Goal: Feedback & Contribution: Leave review/rating

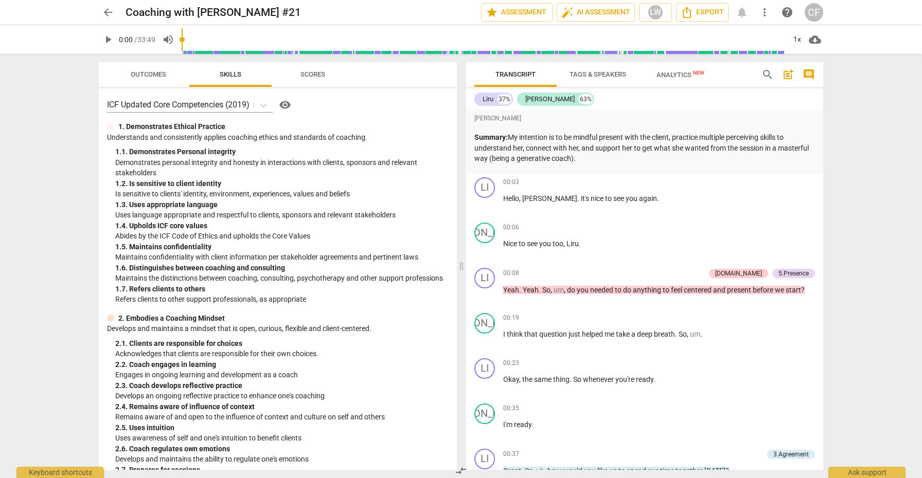
click at [110, 39] on span "play_arrow" at bounding box center [108, 39] width 12 height 12
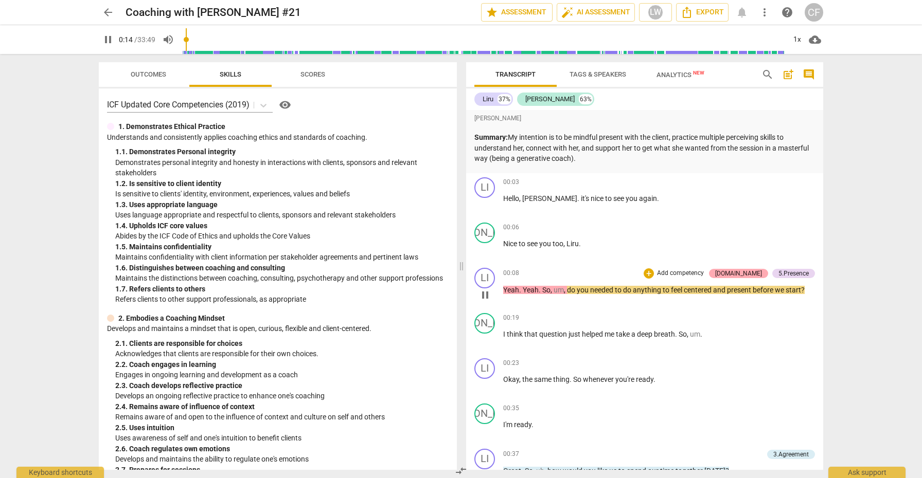
click at [753, 275] on div "[DOMAIN_NAME]" at bounding box center [738, 273] width 47 height 9
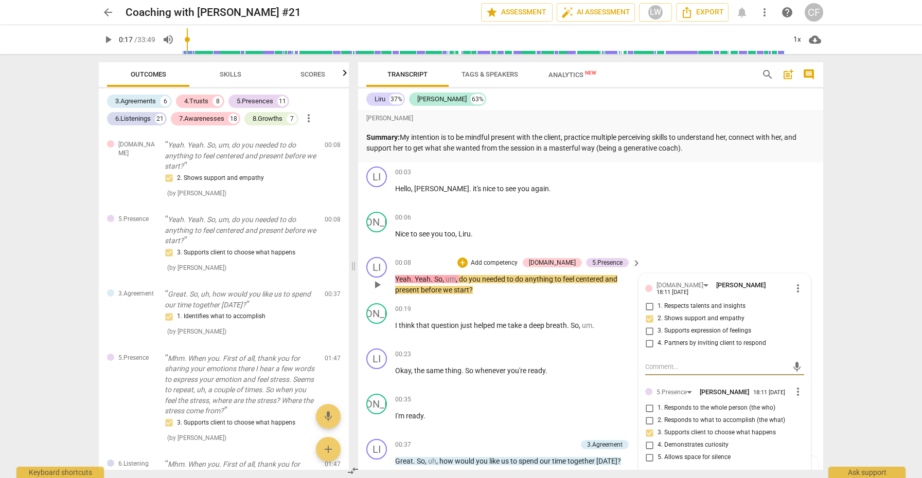
scroll to position [56, 0]
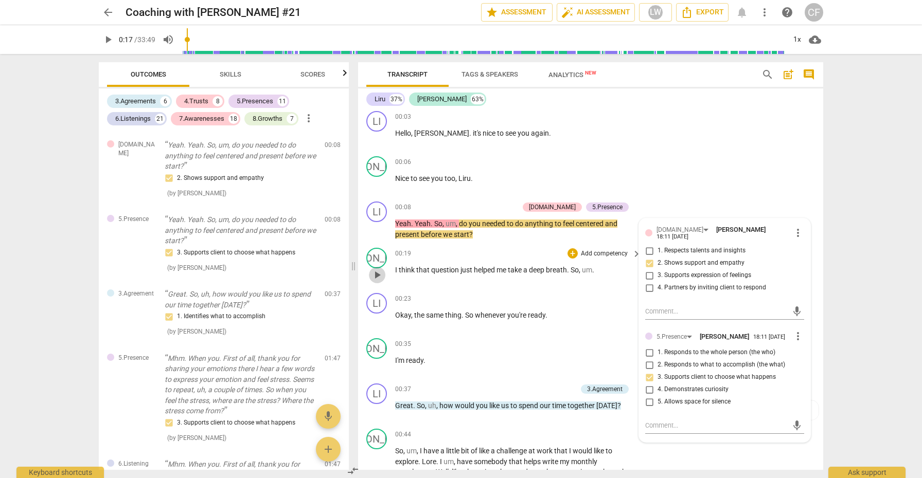
click at [377, 277] on span "play_arrow" at bounding box center [377, 275] width 12 height 12
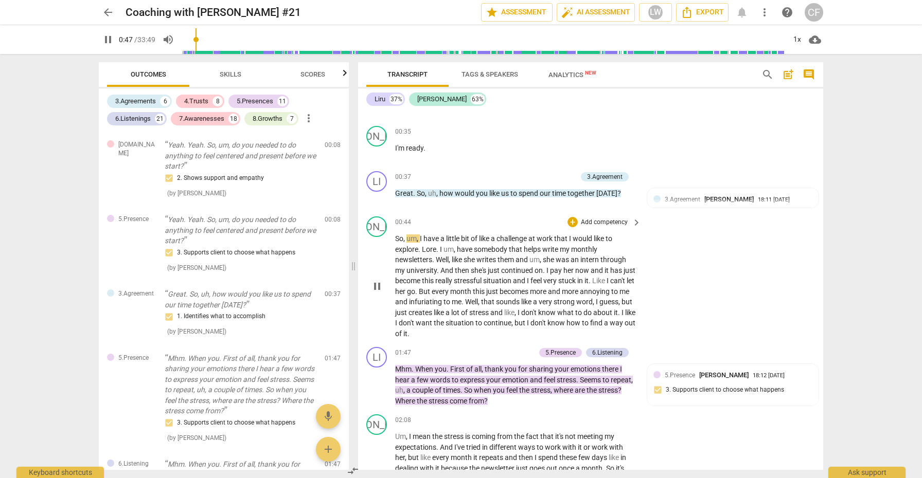
scroll to position [272, 0]
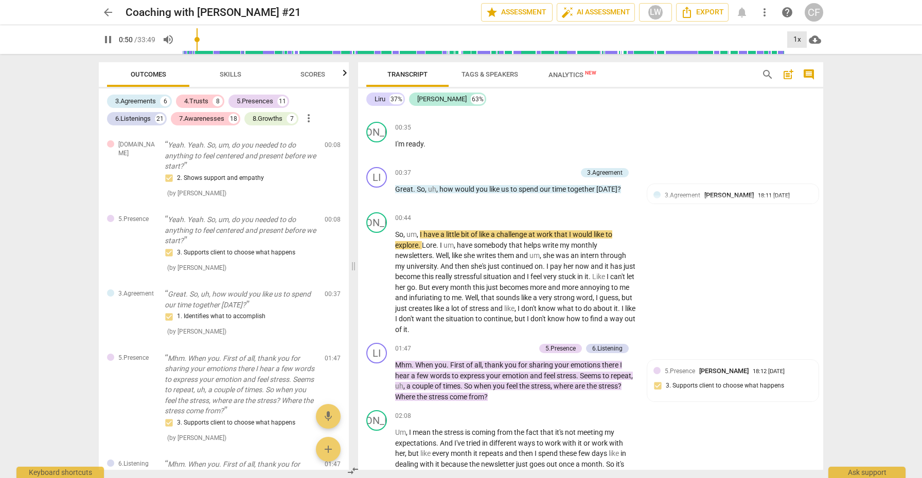
click at [794, 42] on div "1x" at bounding box center [797, 39] width 20 height 16
click at [801, 78] on li "1.25x" at bounding box center [804, 80] width 34 height 20
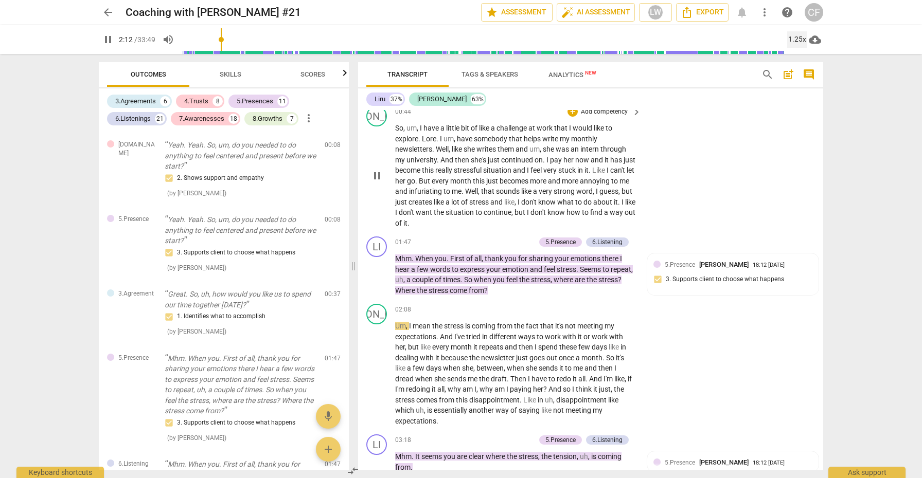
scroll to position [380, 0]
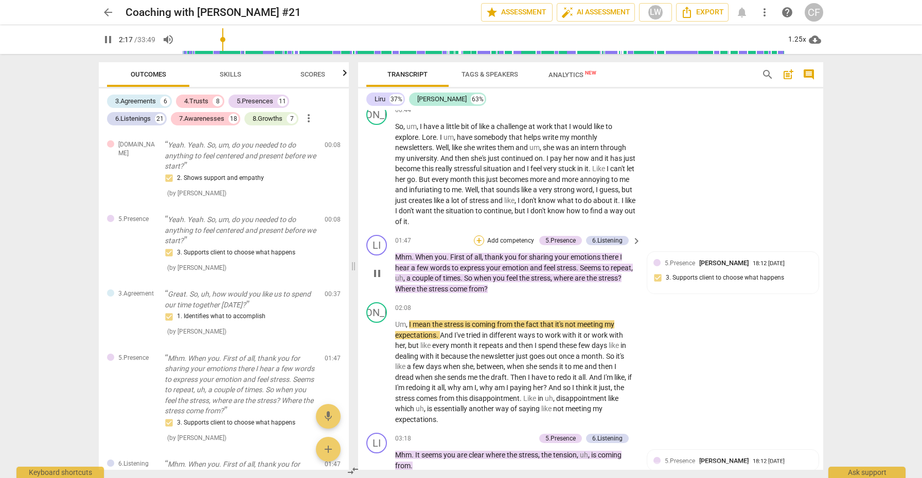
click at [474, 236] on div "+" at bounding box center [479, 241] width 10 height 10
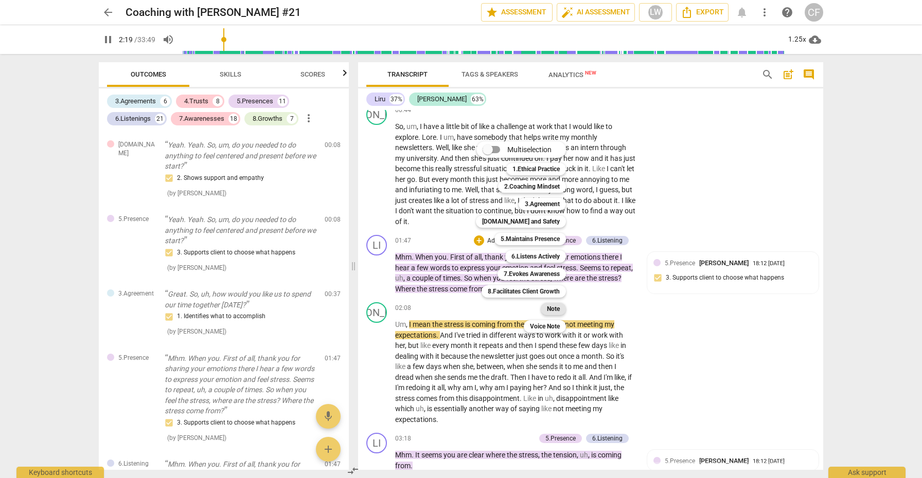
click at [559, 307] on b "Note" at bounding box center [553, 309] width 13 height 12
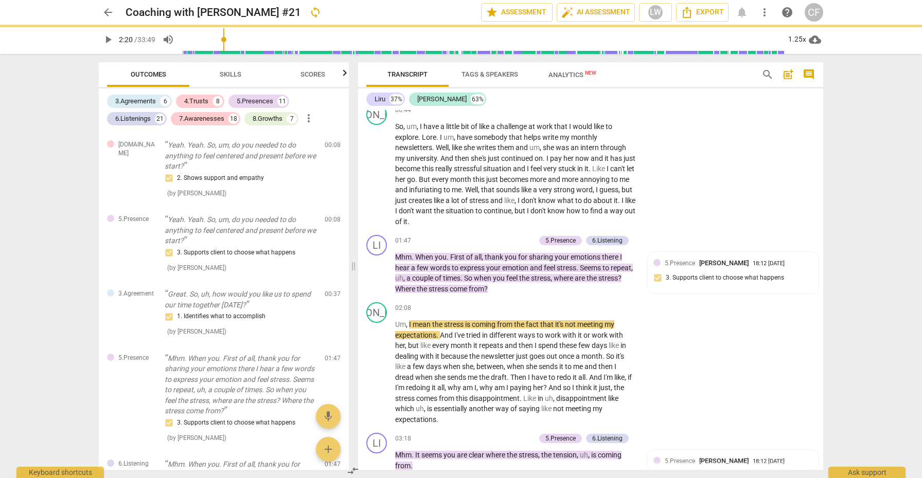
type input "141"
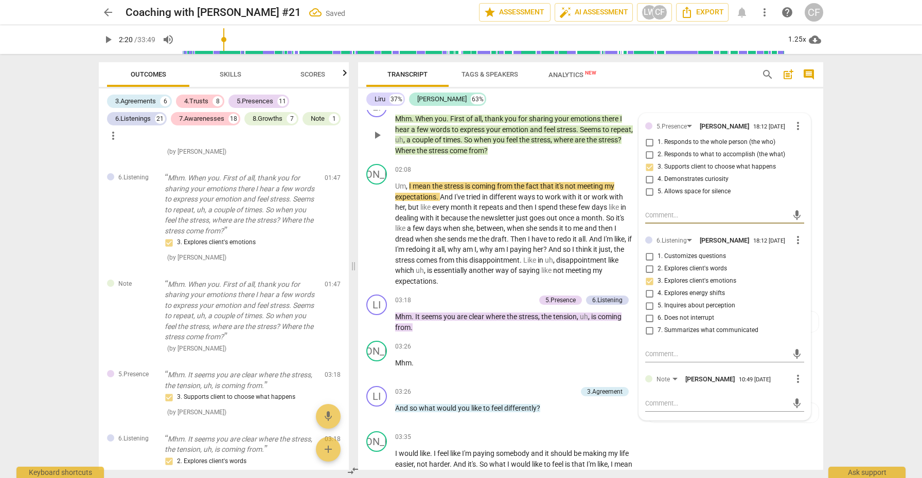
scroll to position [517, 0]
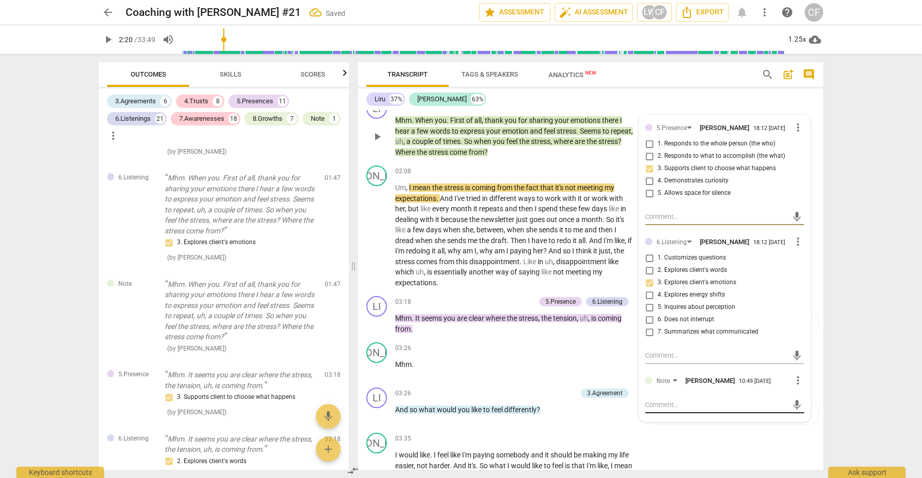
click at [657, 400] on textarea at bounding box center [716, 405] width 142 height 10
type textarea "y"
type textarea "ye"
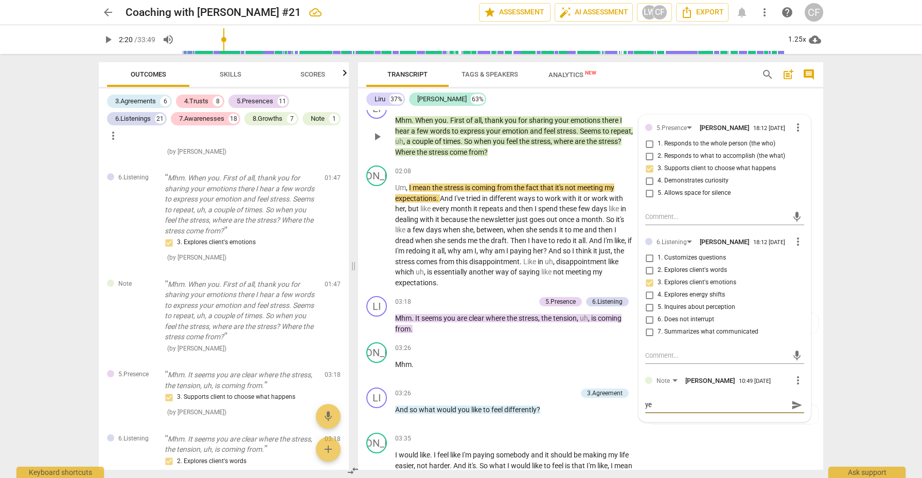
type textarea "yes"
type textarea "yes,"
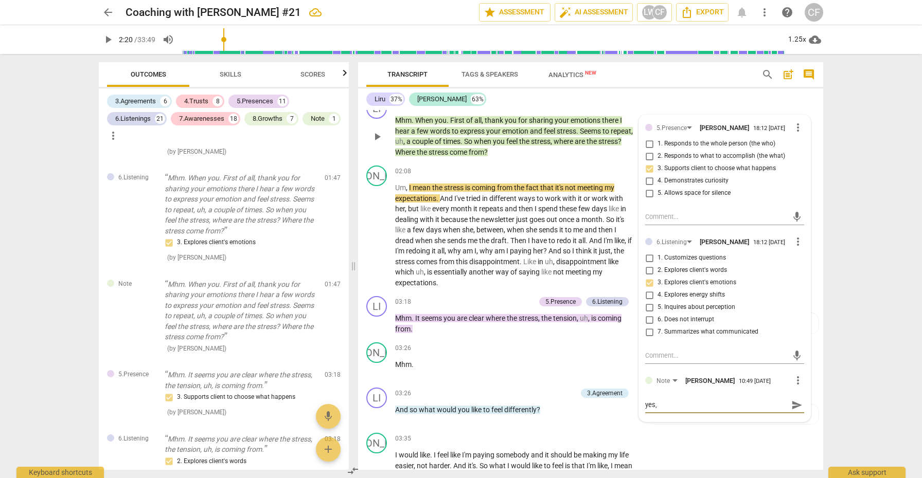
type textarea "yes,"
type textarea "yes, t"
type textarea "yes, th"
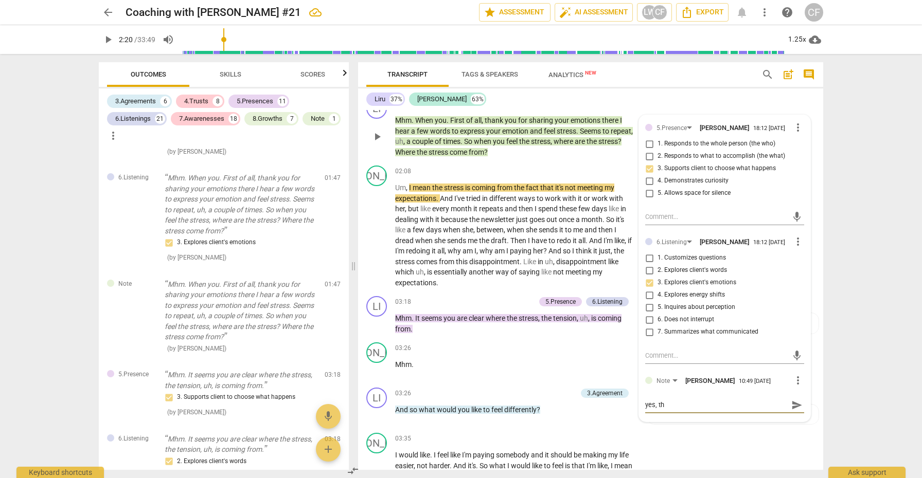
type textarea "yes, thi"
type textarea "yes, this"
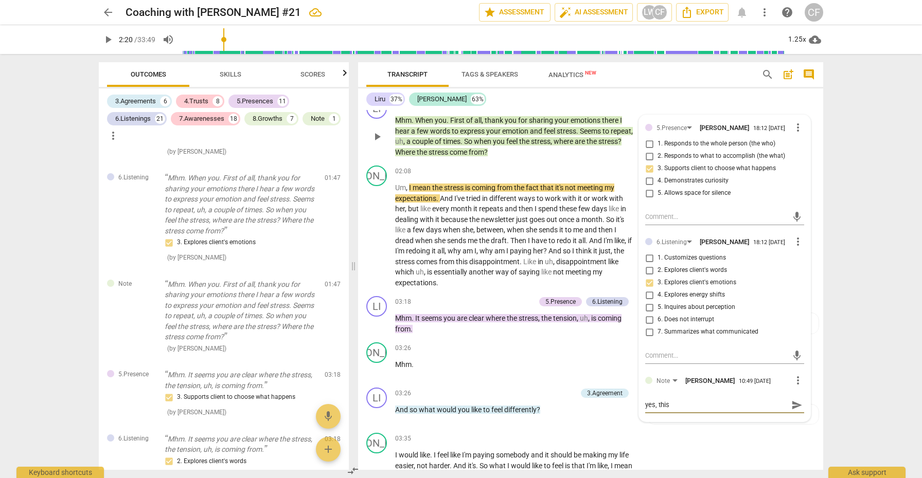
type textarea "yes, this"
type textarea "yes, this w"
type textarea "yes, this wa"
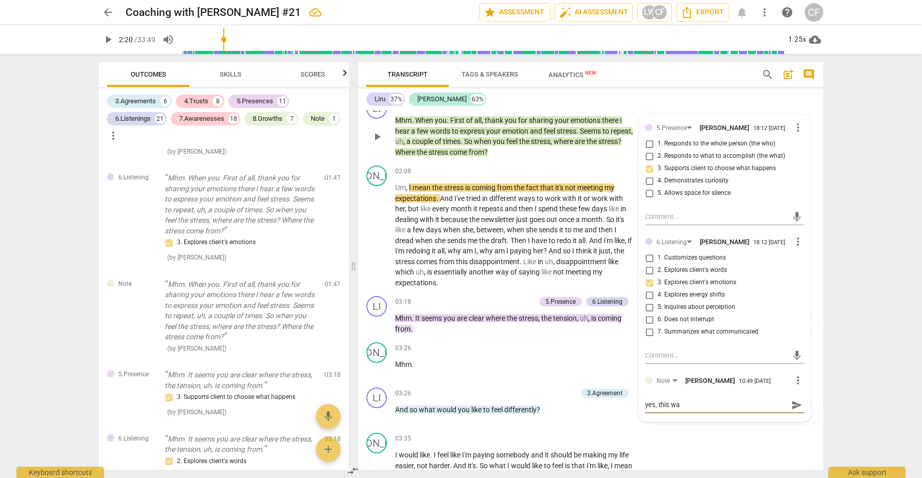
type textarea "yes, this was"
type textarea "yes, this was a"
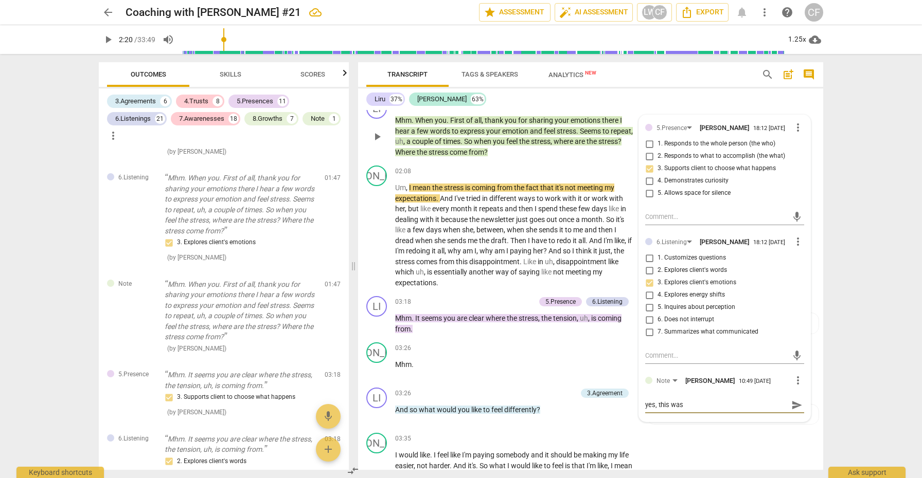
type textarea "yes, this was a"
type textarea "yes, this was a g"
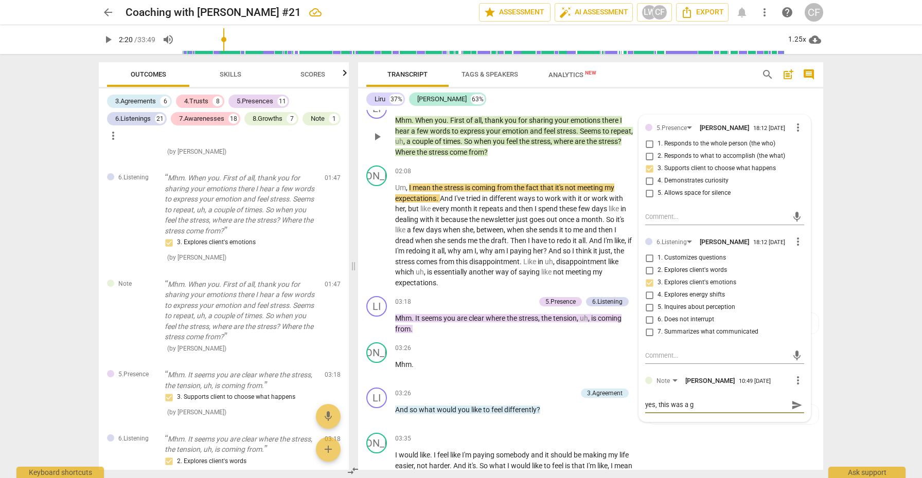
type textarea "yes, this was a go"
type textarea "yes, this was a goo"
type textarea "yes, this was a good"
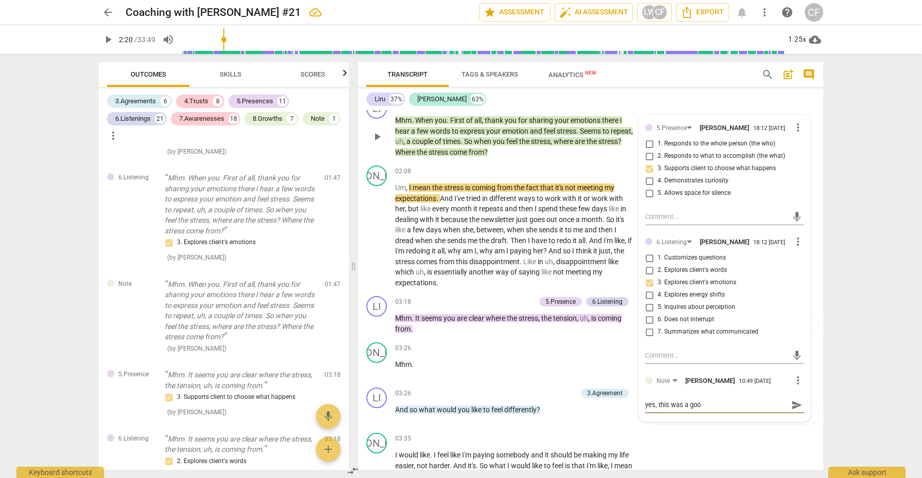
type textarea "yes, this was a good"
type textarea "yes, this was a good c"
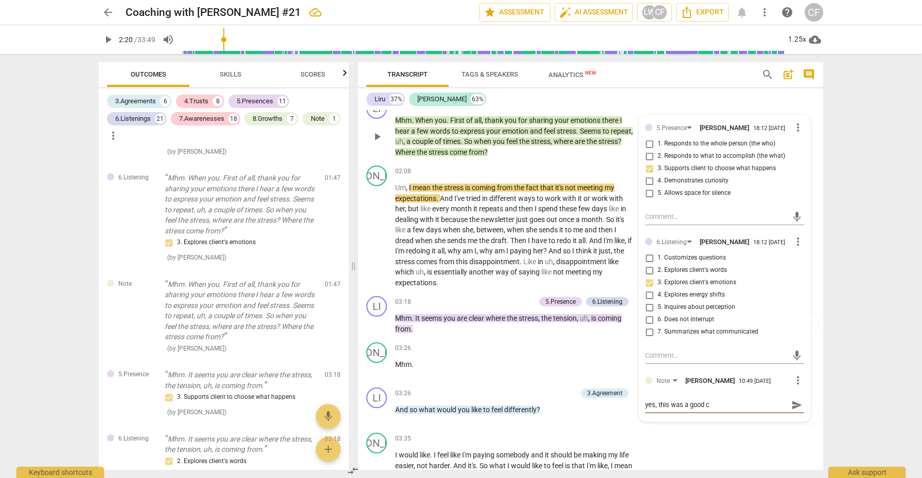
type textarea "yes, this was a good ch"
type textarea "yes, this was a good cho"
type textarea "yes, this was a good [PERSON_NAME]"
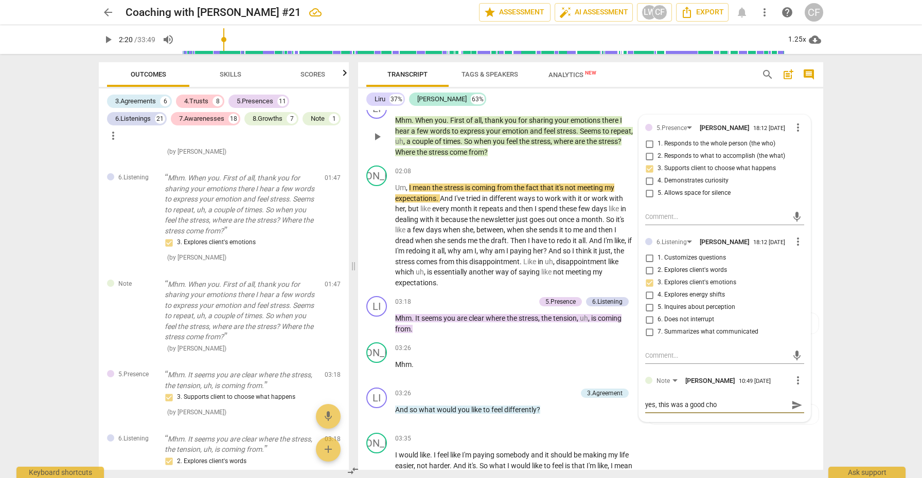
type textarea "yes, this was a good [PERSON_NAME]"
type textarea "yes, this was a good choic"
type textarea "yes, this was a good choice"
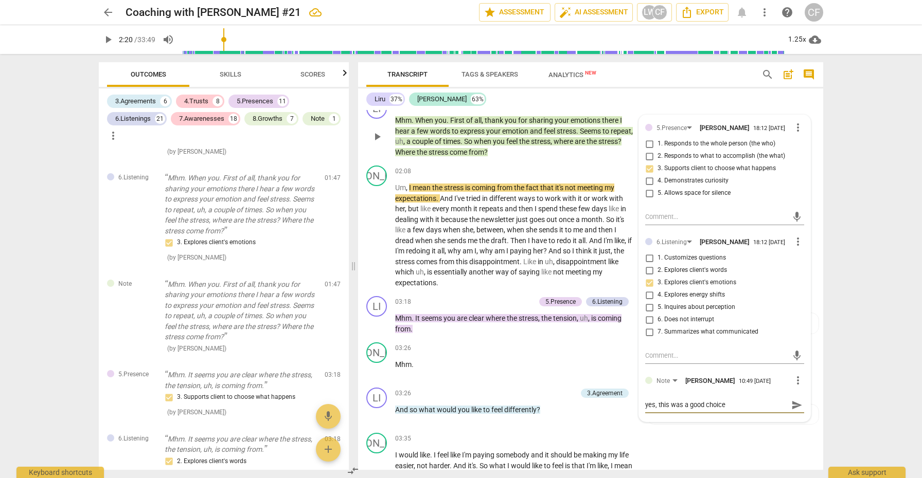
type textarea "yes, this was a good choice"
type textarea "yes, this was a good choice p"
type textarea "yes, this was a good choice po"
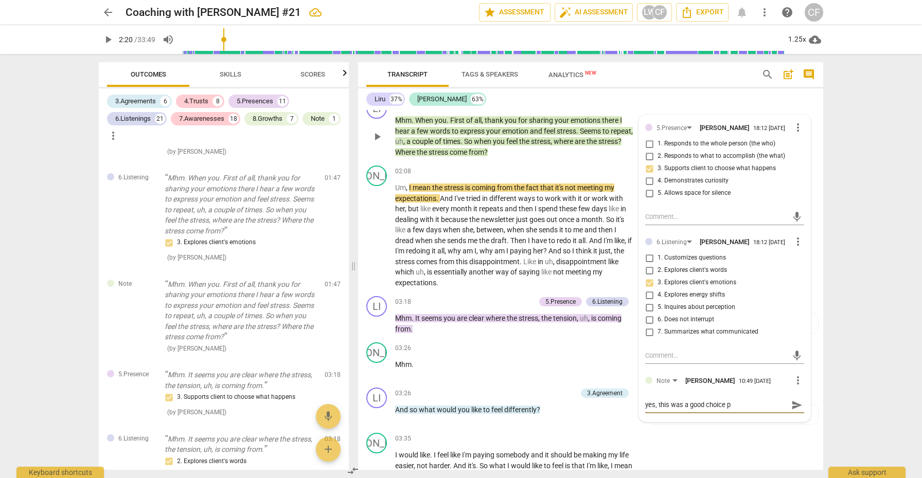
type textarea "yes, this was a good choice po"
type textarea "yes, this was a good choice poi"
type textarea "yes, this was a good choice poin"
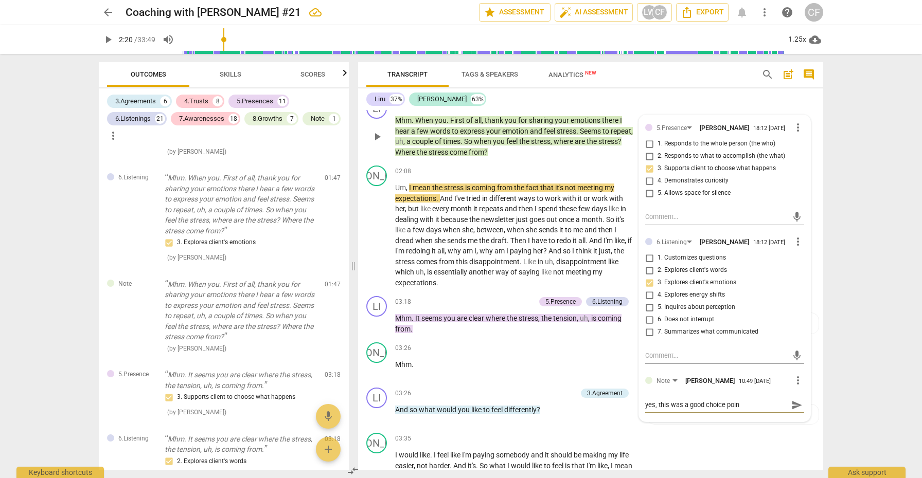
type textarea "yes, this was a good choice point"
type textarea "yes, this was a good choice point."
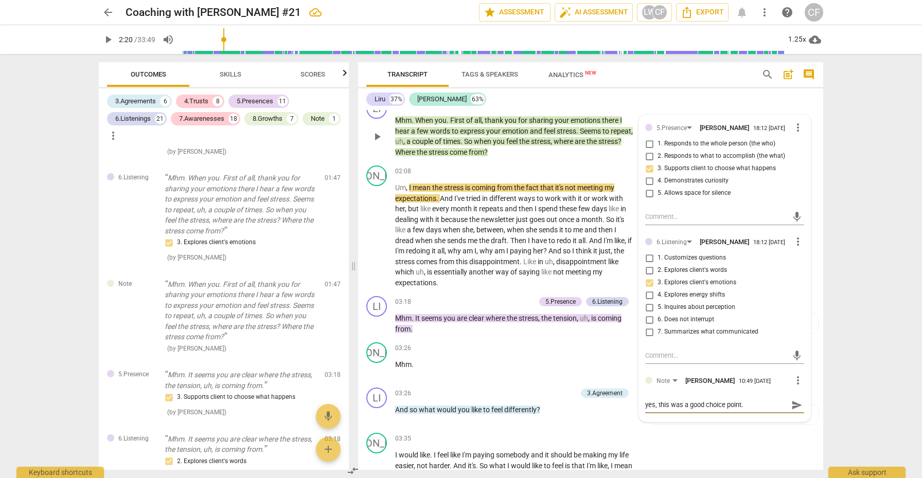
type textarea "yes, this was a good choice point."
type textarea "yes, this was a good choice point. I"
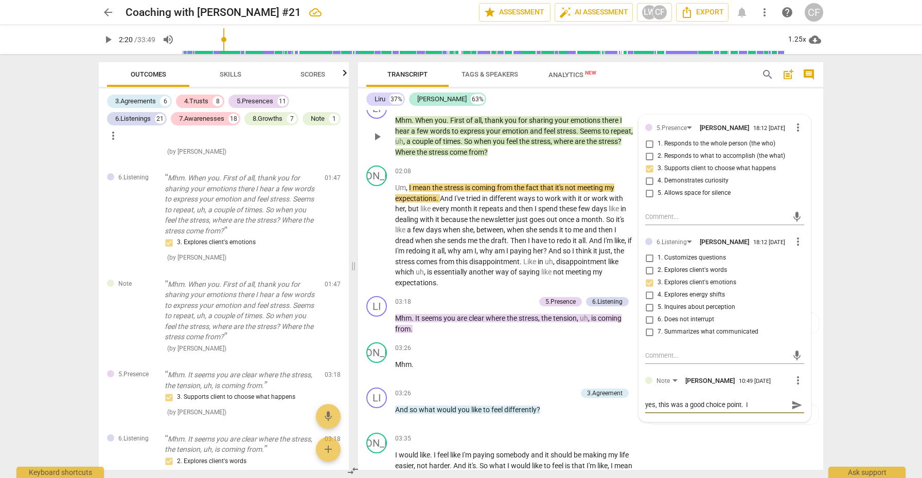
type textarea "yes, this was a good choice point. I"
type textarea "yes, this was a good choice point. I a"
type textarea "yes, this was a good choice point. I al"
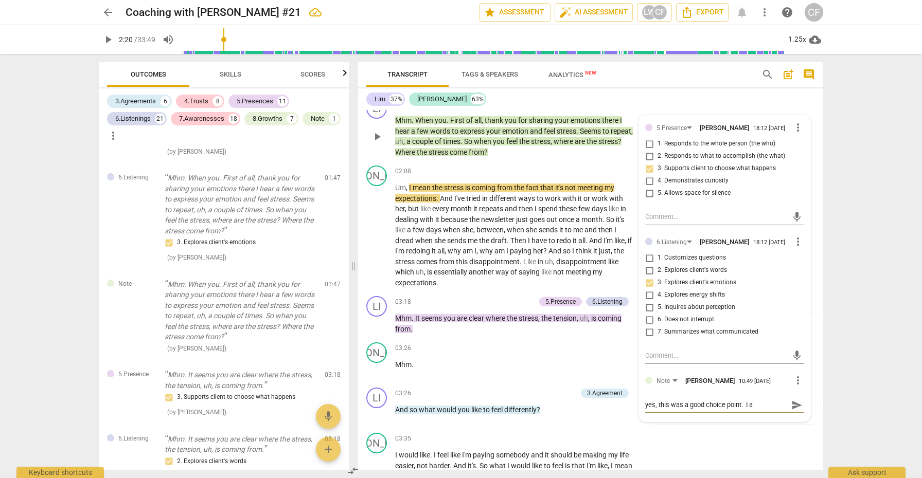
type textarea "yes, this was a good choice point. I al"
type textarea "yes, this was a good choice point. I als"
type textarea "yes, this was a good choice point. I also"
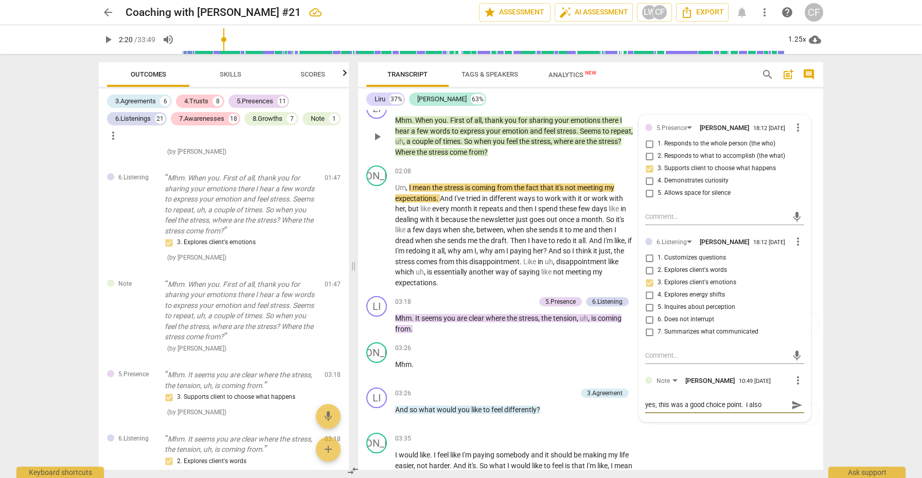
type textarea "yes, this was a good choice point. I also"
type textarea "yes, this was a good choice point. I also n"
type textarea "yes, this was a good choice point. I also no"
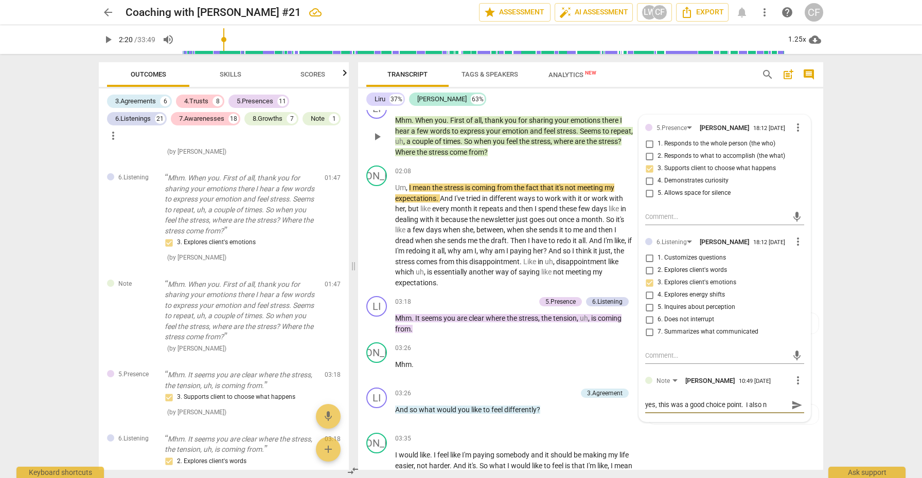
type textarea "yes, this was a good choice point. I also no"
type textarea "yes, this was a good choice point. I also not"
type textarea "yes, this was a good choice point. I also noti"
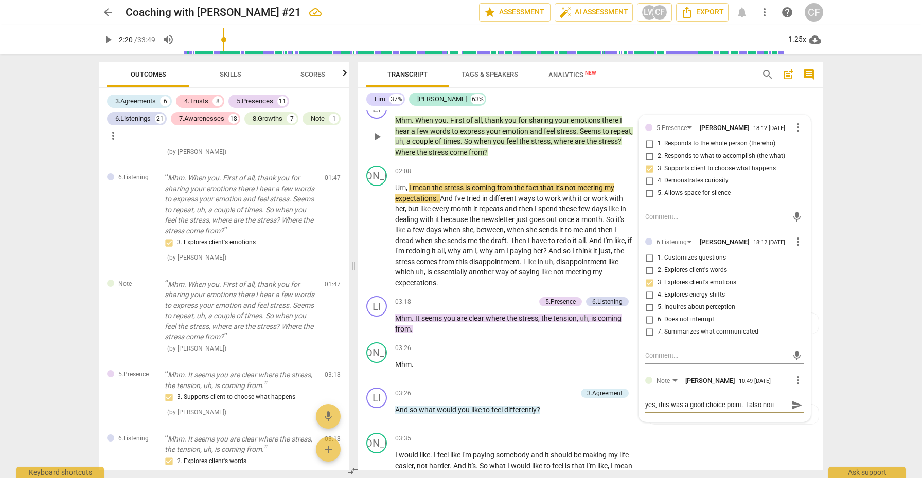
type textarea "yes, this was a good choice point. I also notic"
type textarea "yes, this was a good choice point. I also notice"
type textarea "yes, this was a good choice point. I also noticed"
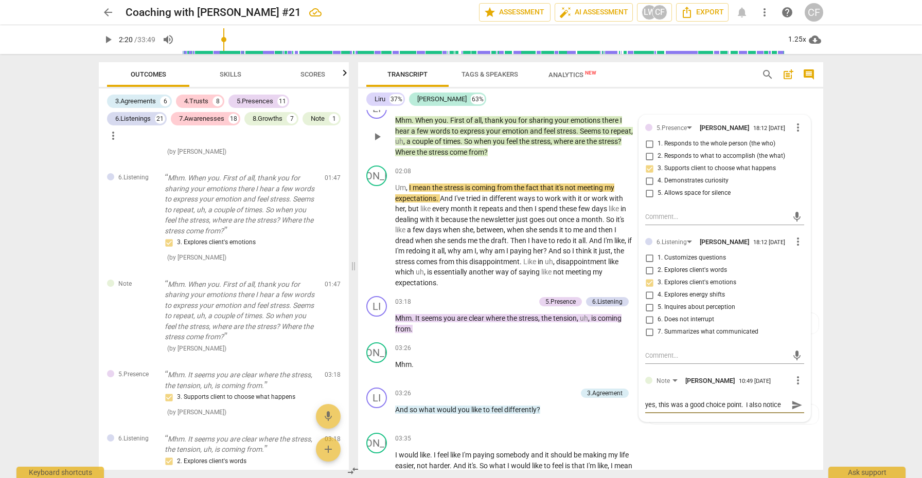
type textarea "yes, this was a good choice point. I also noticed"
type textarea "yes, this was a good choice point. I also noticed a"
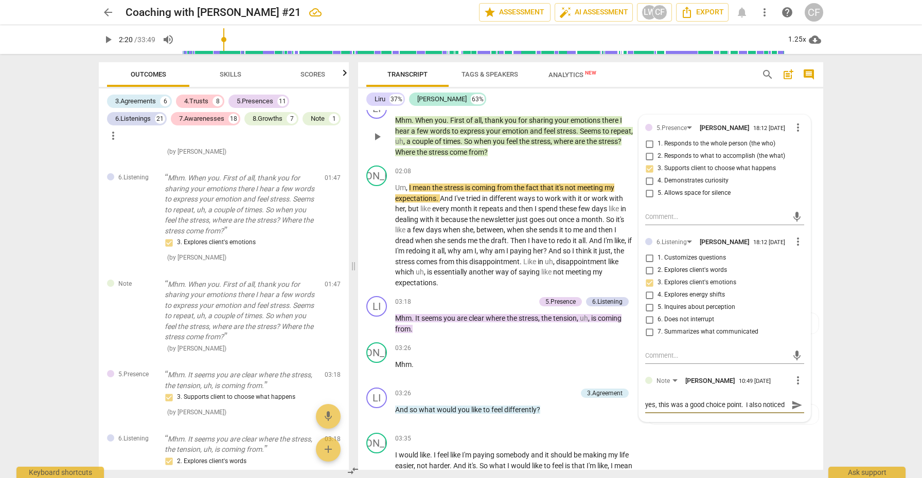
type textarea "yes, this was a good choice point. I also noticed a"
type textarea "yes, this was a good choice point. I also noticed a u"
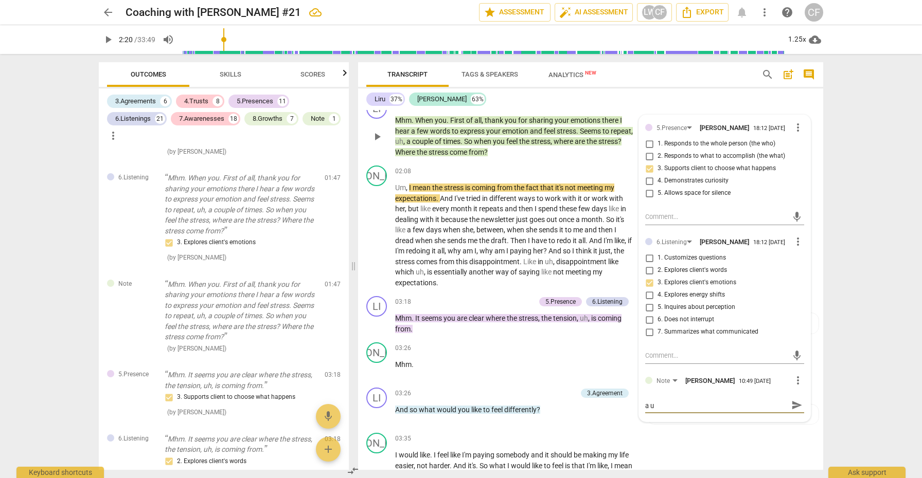
type textarea "yes, this was a good choice point. I also noticed a un"
type textarea "yes, this was a good choice point. I also noticed a und"
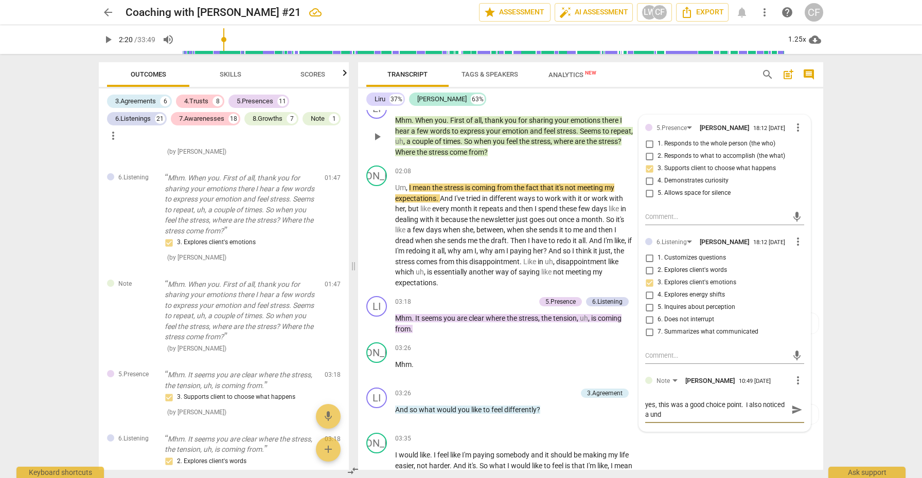
type textarea "yes, this was a good choice point. I also noticed a unde"
type textarea "yes, this was a good choice point. I also noticed a under"
type textarea "yes, this was a good choice point. I also noticed a underl"
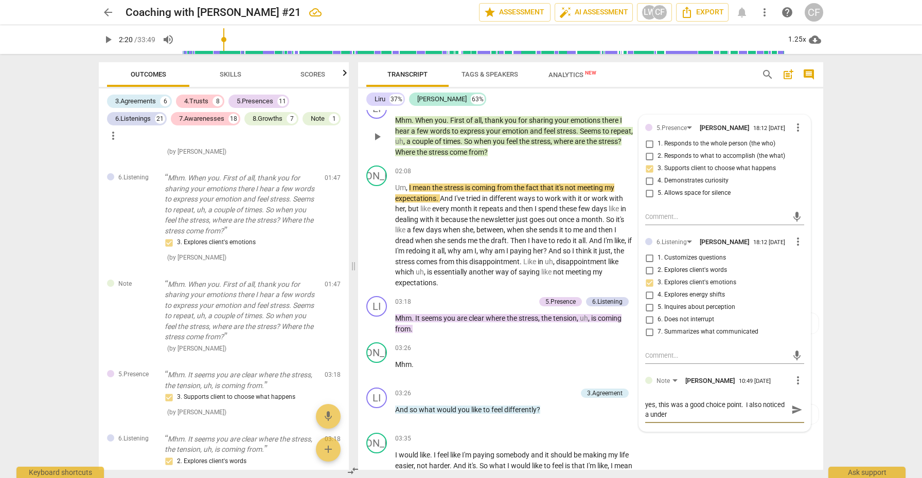
type textarea "yes, this was a good choice point. I also noticed a underl"
type textarea "yes, this was a good choice point. I also noticed a underly"
type textarea "yes, this was a good choice point. I also noticed a underlyi"
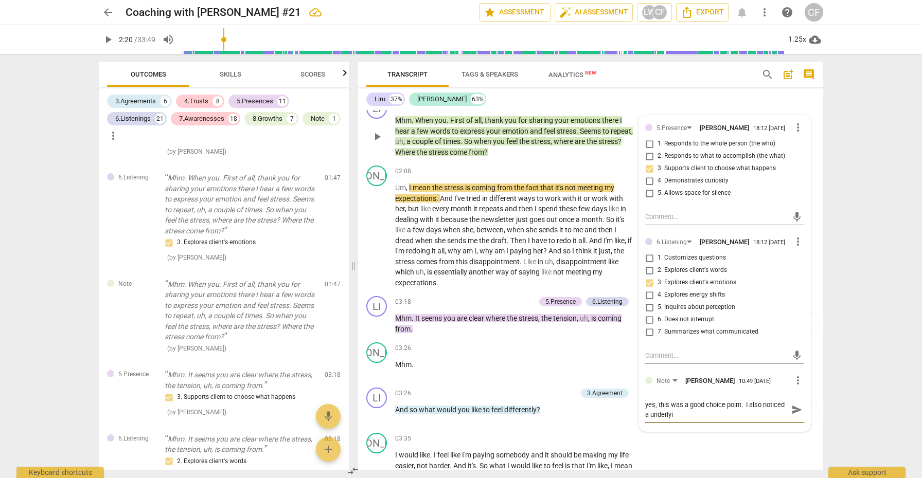
type textarea "yes, this was a good choice point. I also noticed a underlyin"
type textarea "yes, this was a good choice point. I also noticed a underlying"
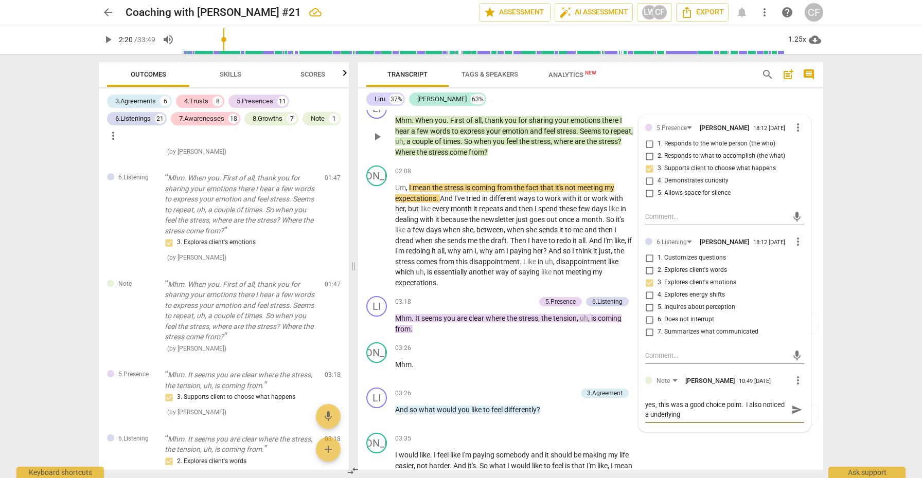
type textarea "yes, this was a good choice point. I also noticed a underlying"
type textarea "yes, this was a good choice point. I also noticed a underlying b"
type textarea "yes, this was a good choice point. I also noticed a underlying be"
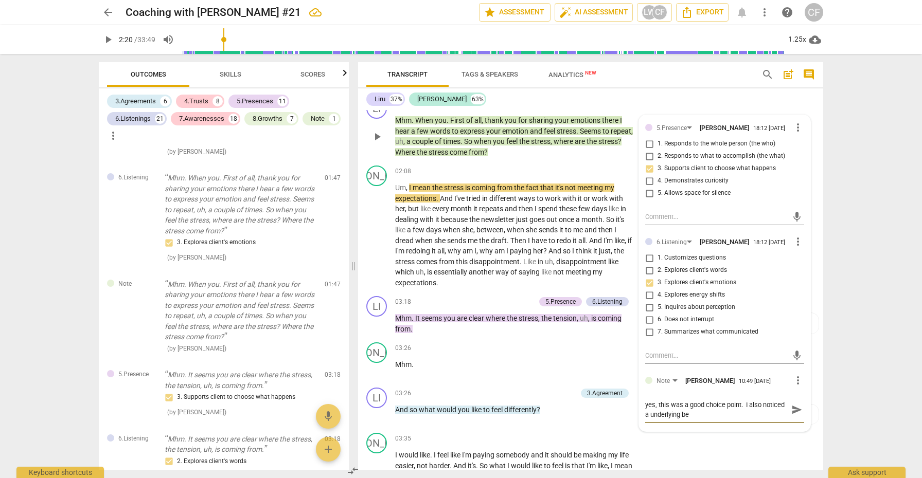
type textarea "yes, this was a good choice point. I also noticed a underlying bel"
type textarea "yes, this was a good choice point. I also noticed a underlying bele"
type textarea "yes, this was a good choice point. I also noticed a underlying belei"
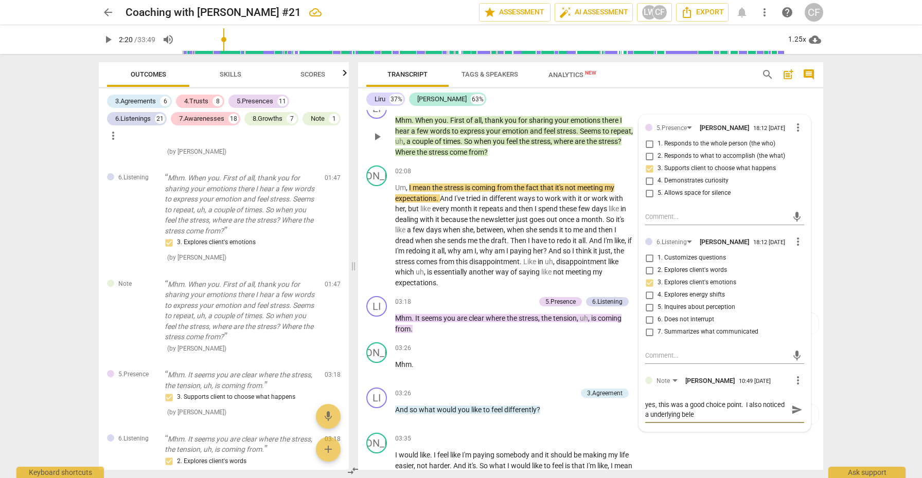
type textarea "yes, this was a good choice point. I also noticed a underlying belei"
type textarea "yes, this was a good choice point. I also noticed a underlying beleif"
type textarea "yes, this was a good choice point. I also noticed a underlying belief"
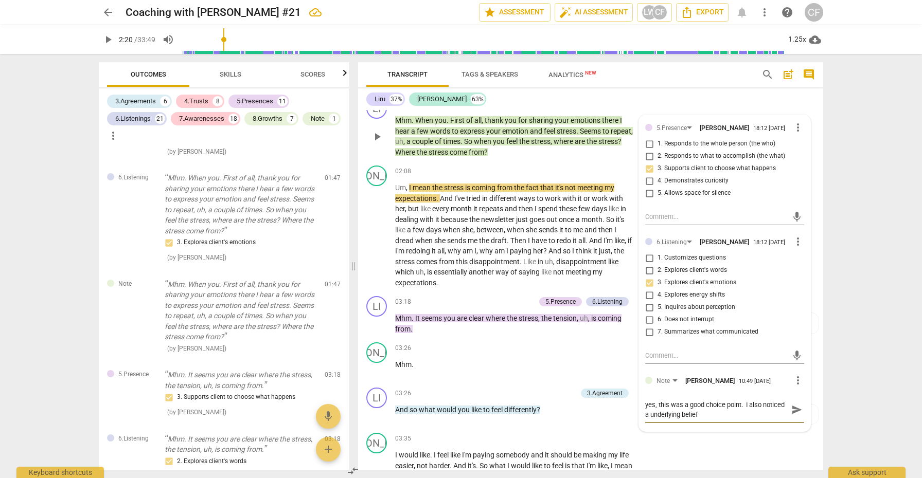
type textarea "yes, this was a good choice point. I also noticed a underlying belief a"
type textarea "yes, this was a good choice point. I also noticed a underlying belief ar"
type textarea "yes, this was a good choice point. I also noticed a underlying belief aro"
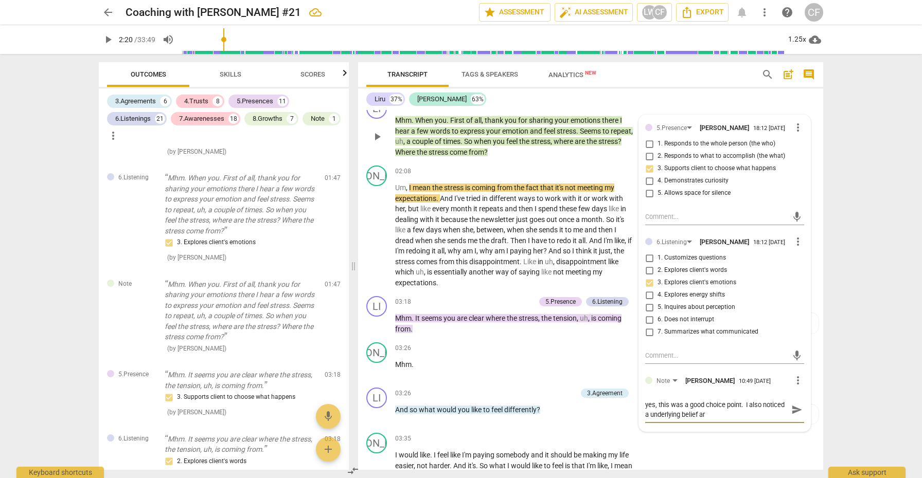
type textarea "yes, this was a good choice point. I also noticed a underlying belief aro"
type textarea "yes, this was a good choice point. I also noticed a underlying belief arou"
type textarea "yes, this was a good choice point. I also noticed a underlying belief aroun"
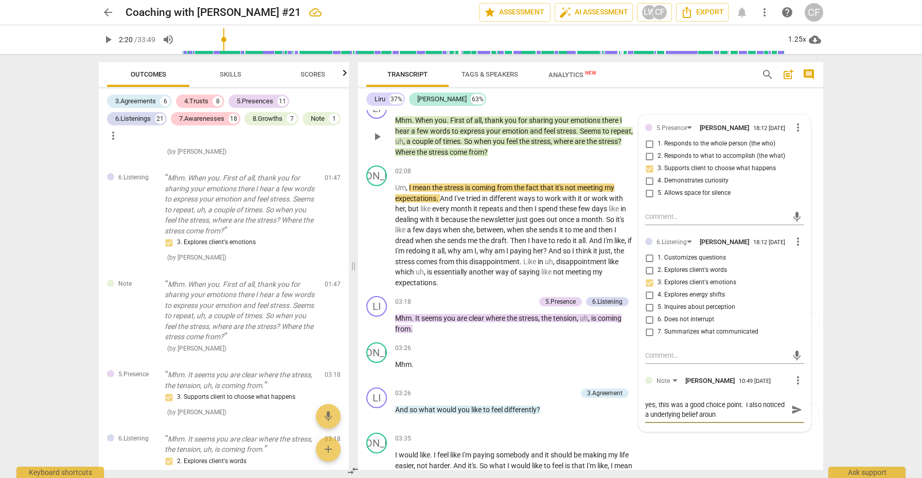
type textarea "yes, this was a good choice point. I also noticed a underlying belief around"
type textarea "yes, this was a good choice point. I also noticed a underlying belief around ""
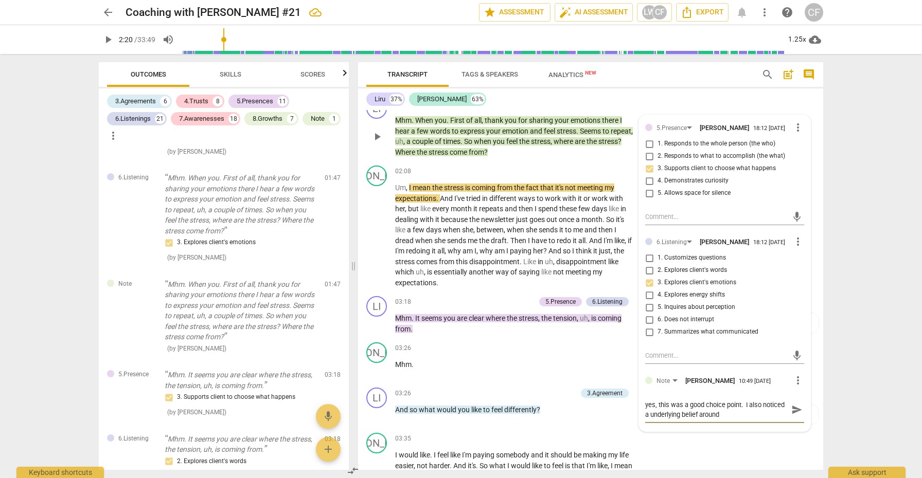
type textarea "yes, this was a good choice point. I also noticed a underlying belief around ""
type textarea "yes, this was a good choice point. I also noticed a underlying belief around "s"
type textarea "yes, this was a good choice point. I also noticed a underlying belief around "st"
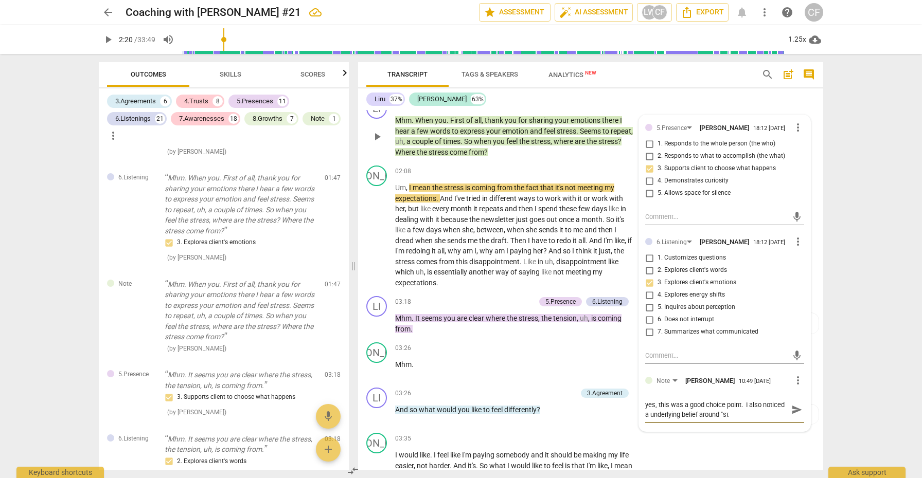
type textarea "yes, this was a good choice point. I also noticed a underlying belief around "s…"
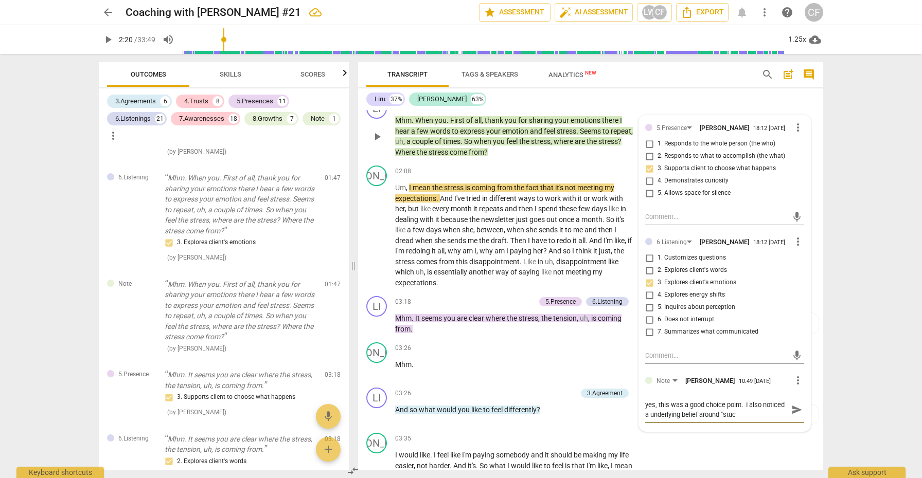
type textarea "yes, this was a good choice point. I also noticed a underlying belief around "s…"
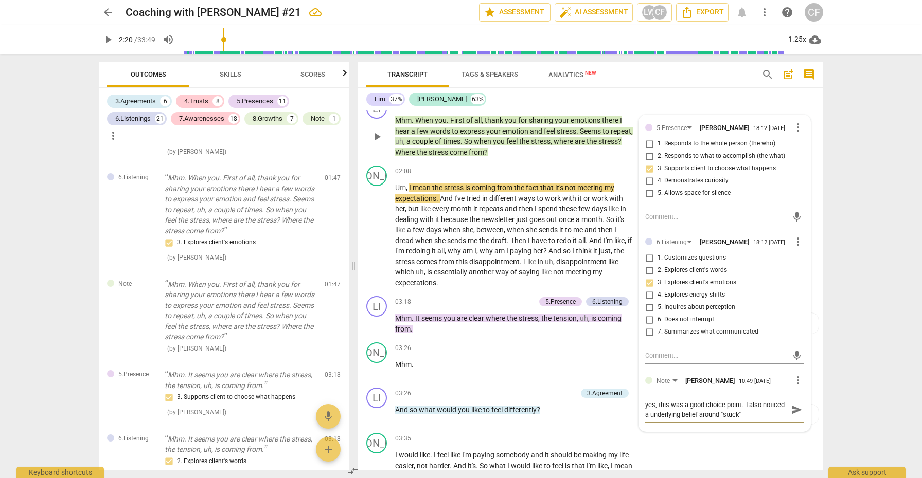
type textarea "yes, this was a good choice point. I also noticed a underlying belief around "s…"
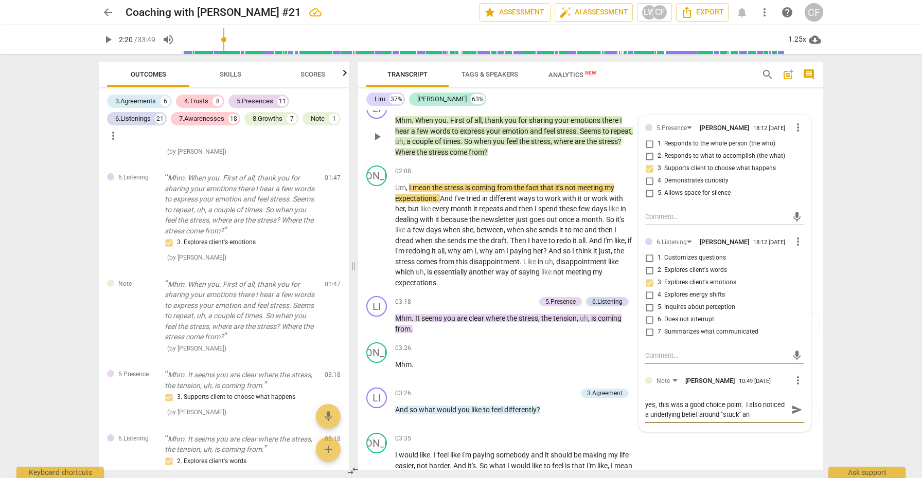
type textarea "yes, this was a good choice point. I also noticed a underlying belief around "s…"
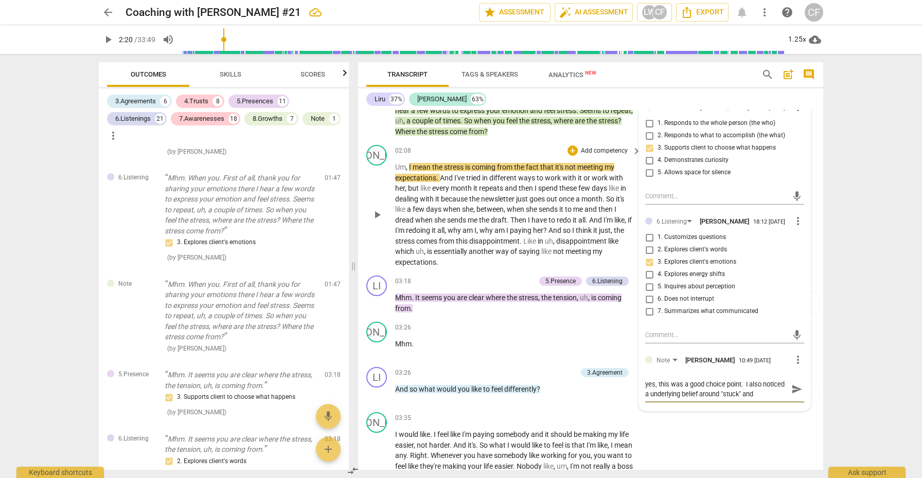
scroll to position [545, 0]
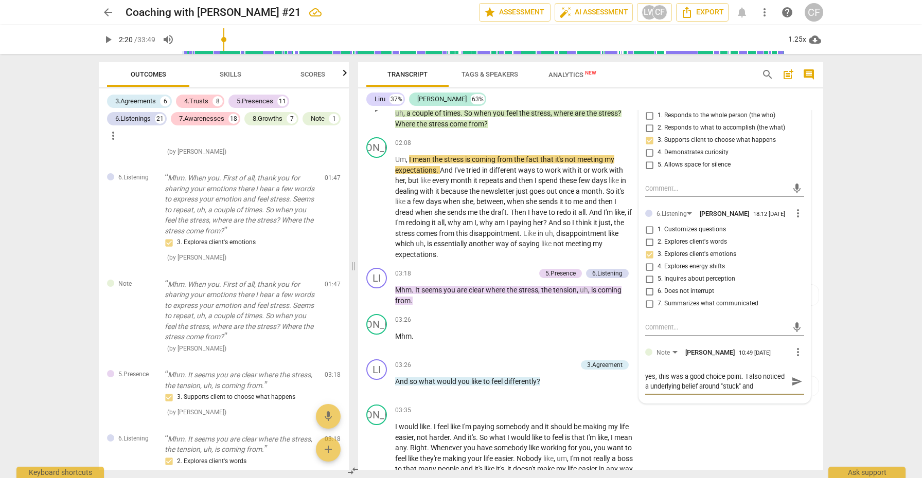
type textarea "yes, this was a good choice point. I also noticed a underlying belief around "s…"
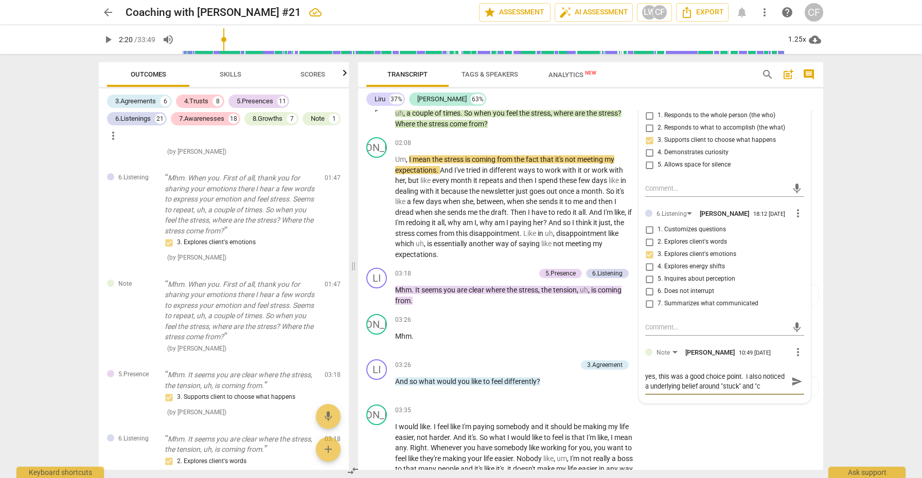
type textarea "yes, this was a good choice point. I also noticed a underlying belief around "s…"
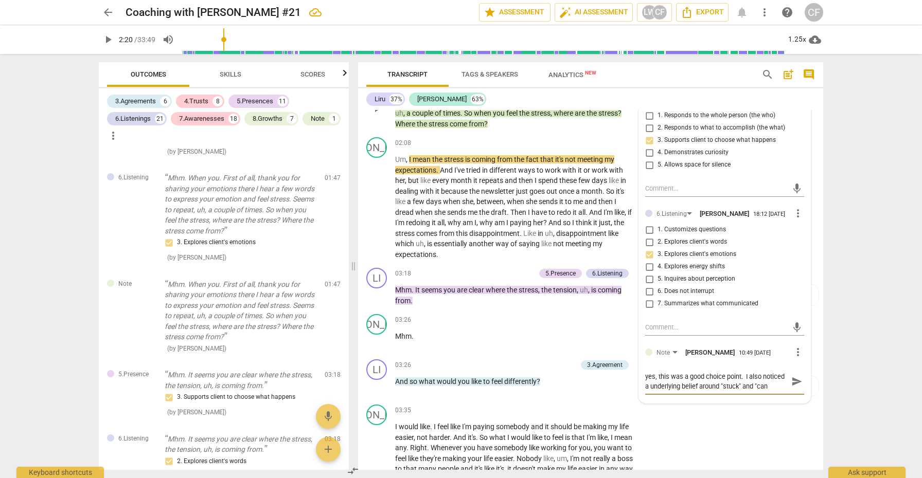
type textarea "yes, this was a good choice point. I also noticed a underlying belief around "s…"
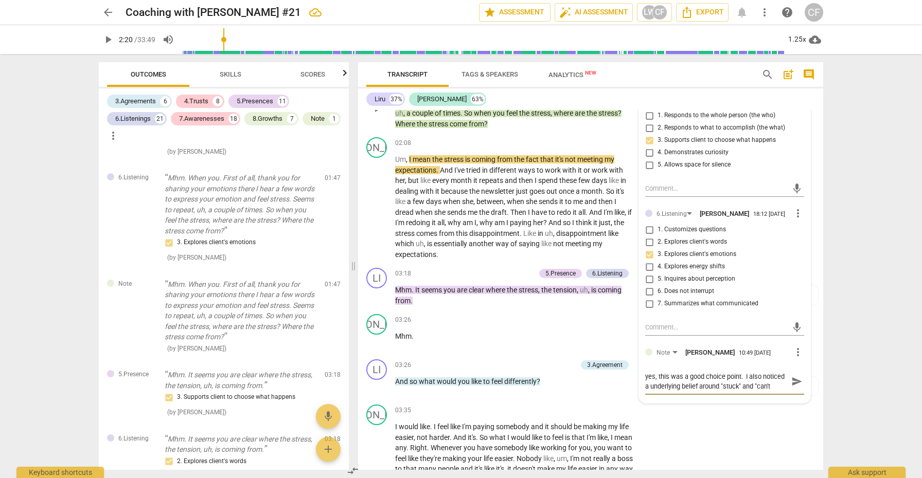
type textarea "yes, this was a good choice point. I also noticed a underlying belief around "s…"
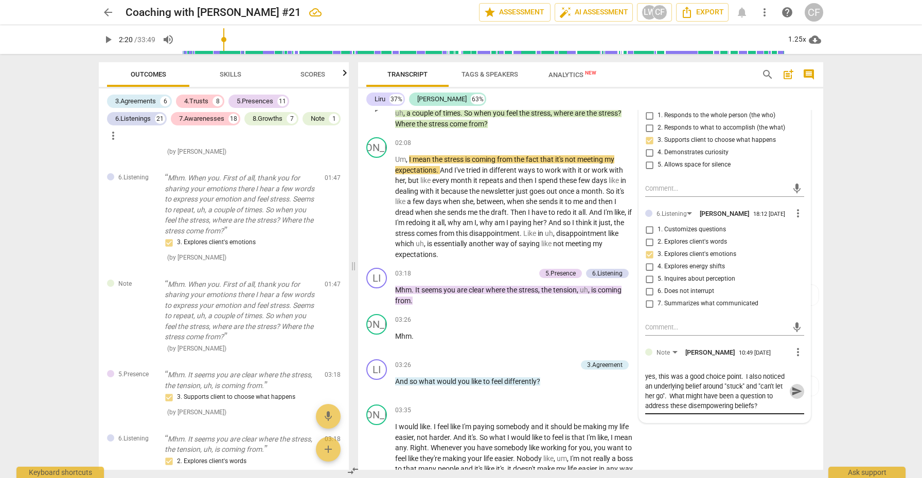
click at [794, 387] on span "send" at bounding box center [796, 391] width 11 height 11
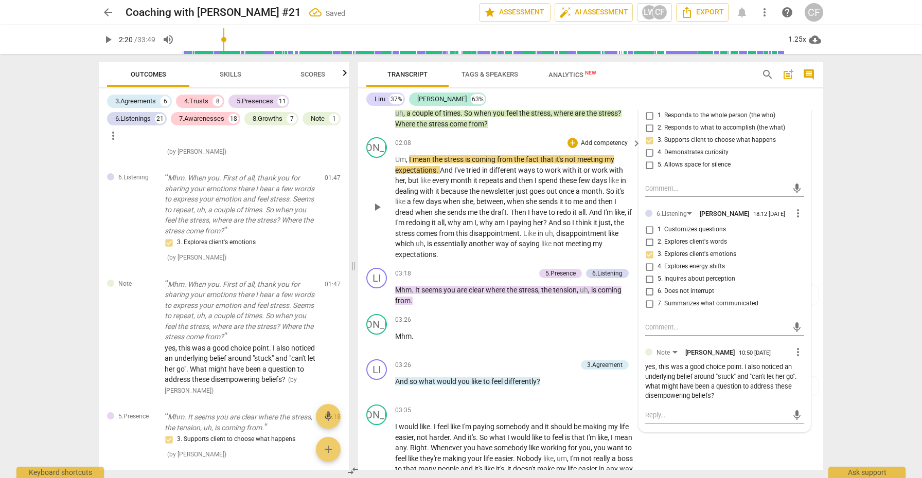
scroll to position [0, 0]
click at [374, 201] on span "play_arrow" at bounding box center [377, 207] width 12 height 12
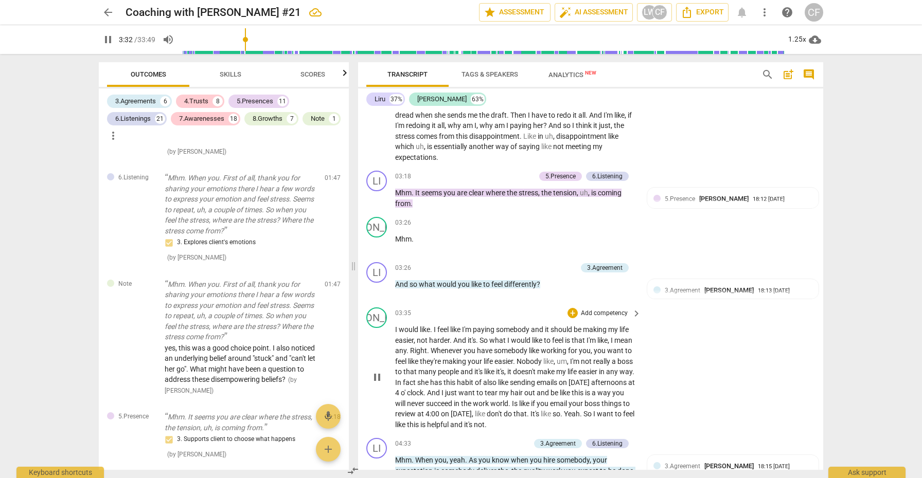
scroll to position [644, 0]
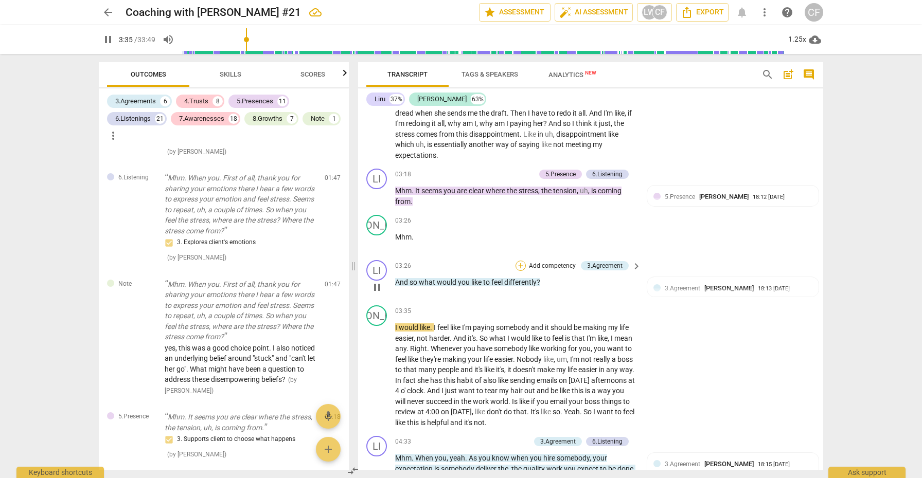
click at [517, 261] on div "+" at bounding box center [520, 266] width 10 height 10
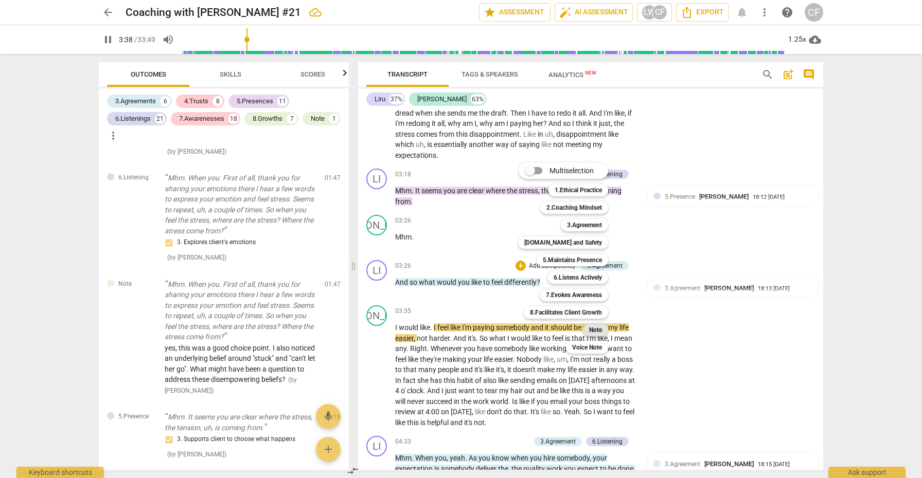
click at [600, 334] on b "Note" at bounding box center [595, 330] width 13 height 12
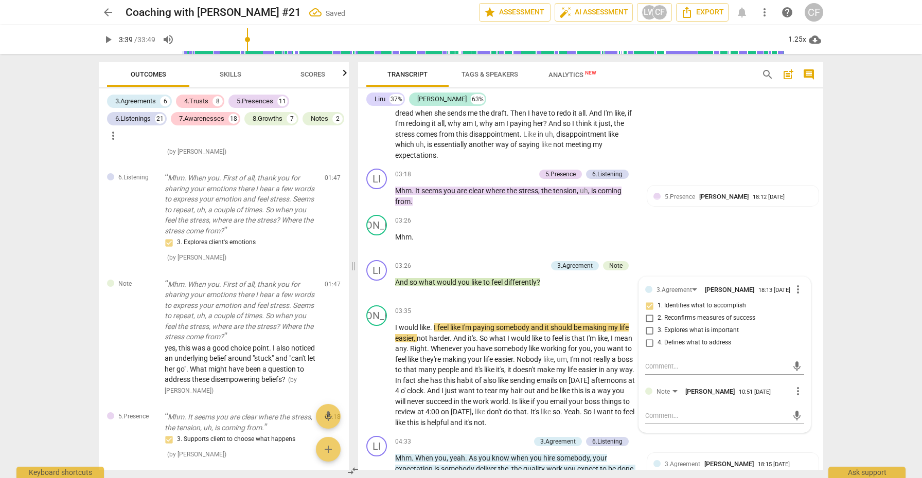
scroll to position [603, 0]
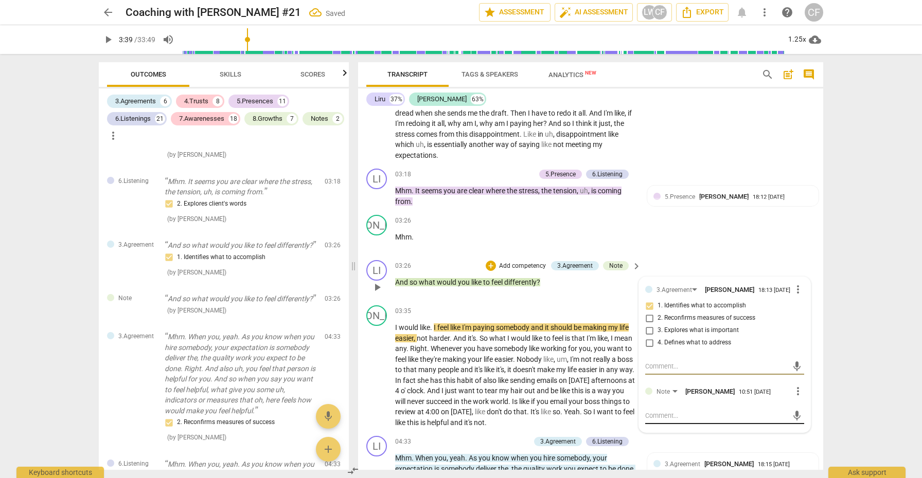
click at [677, 411] on textarea at bounding box center [716, 416] width 142 height 10
click at [794, 415] on span "send" at bounding box center [796, 420] width 11 height 11
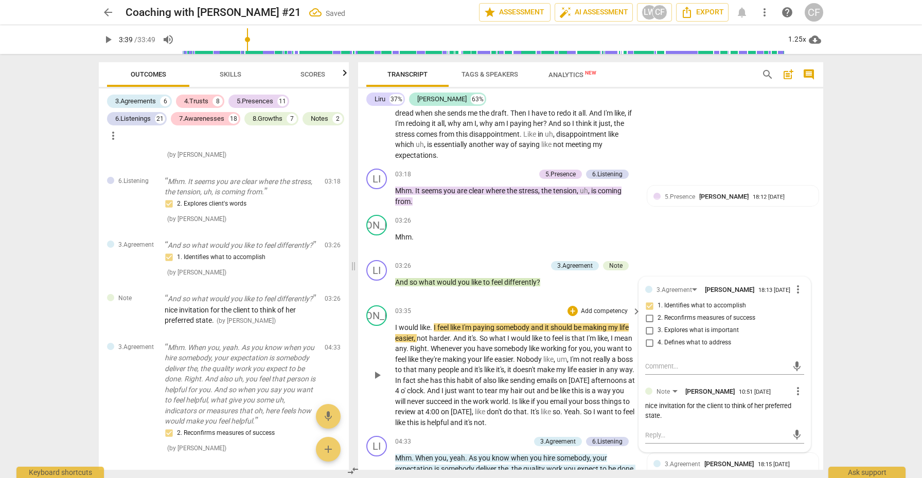
click at [376, 369] on span "play_arrow" at bounding box center [377, 375] width 12 height 12
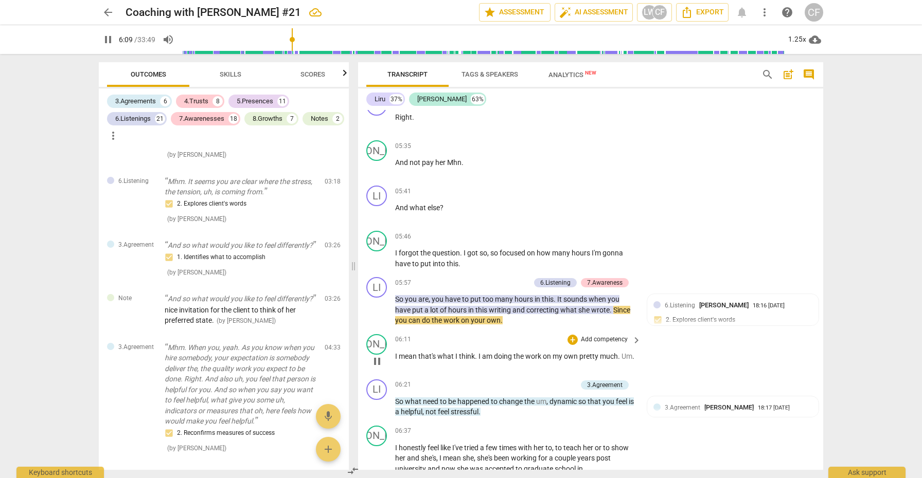
scroll to position [1163, 0]
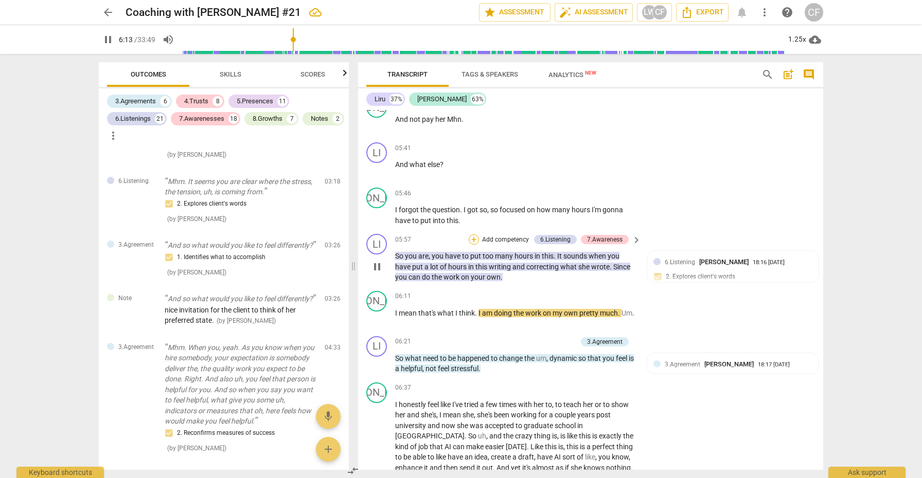
click at [472, 235] on div "+" at bounding box center [474, 240] width 10 height 10
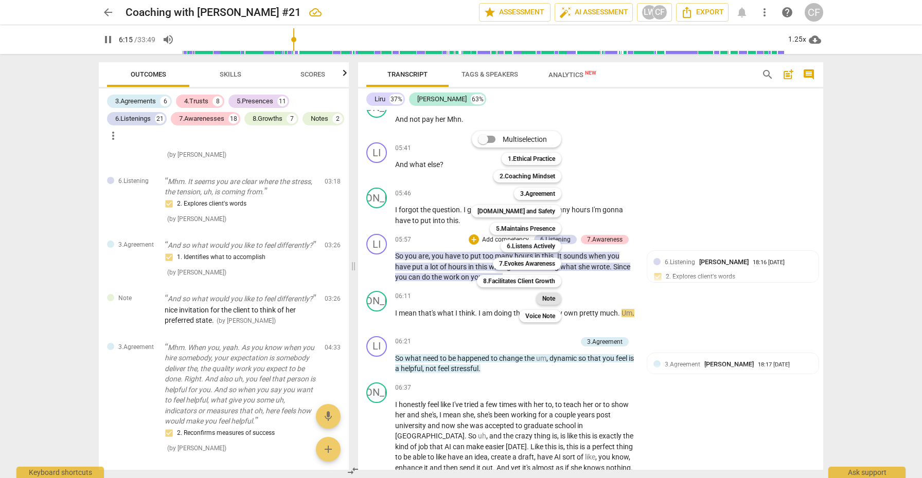
click at [555, 295] on b "Note" at bounding box center [548, 299] width 13 height 12
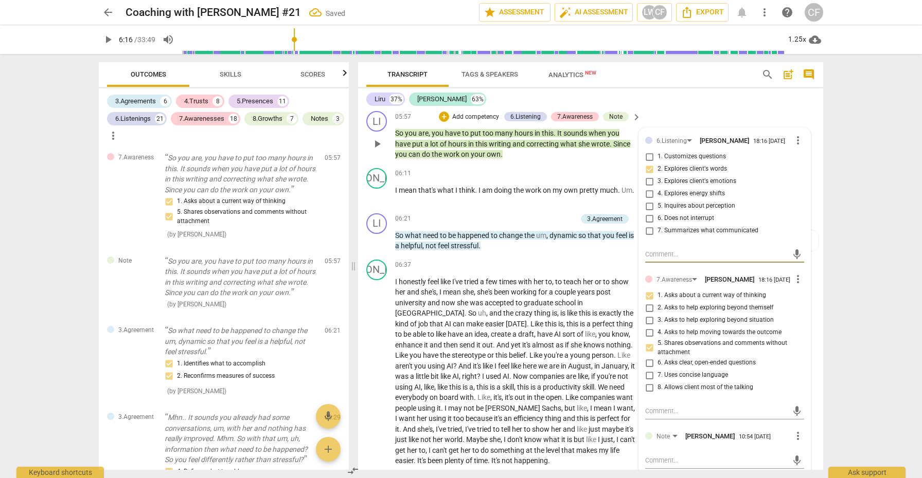
scroll to position [1293, 0]
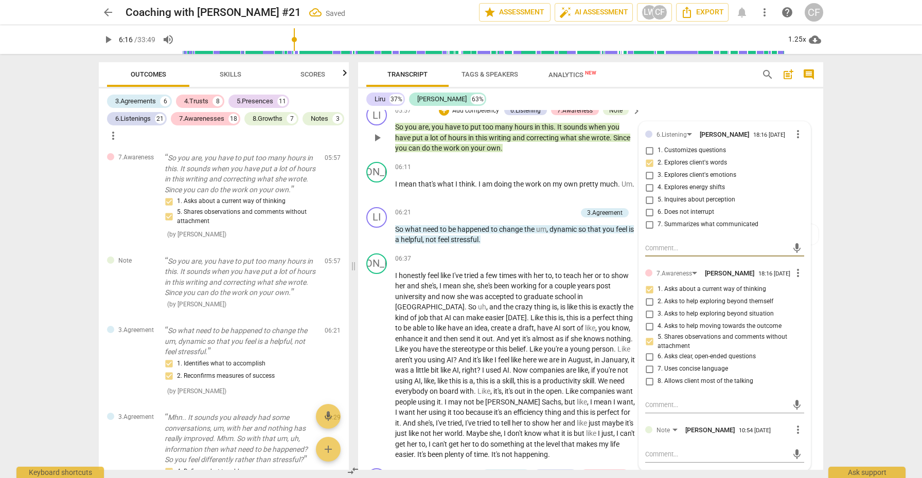
click at [659, 442] on div "mic" at bounding box center [724, 453] width 159 height 23
click at [651, 450] on textarea at bounding box center [716, 455] width 142 height 10
click at [789, 449] on span "send" at bounding box center [796, 455] width 15 height 12
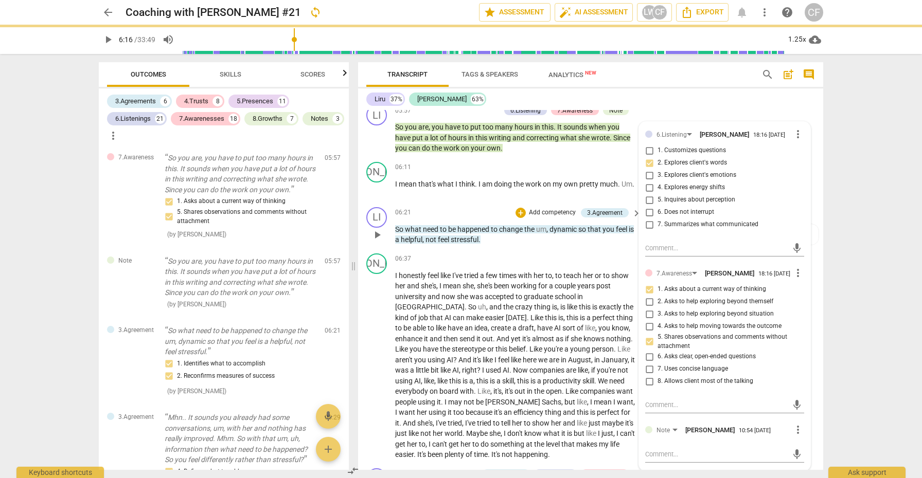
scroll to position [0, 0]
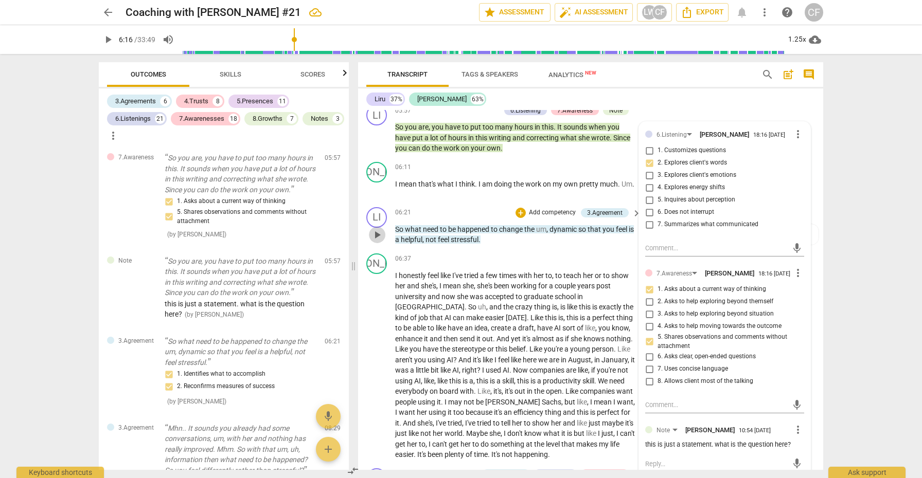
click at [375, 229] on span "play_arrow" at bounding box center [377, 235] width 12 height 12
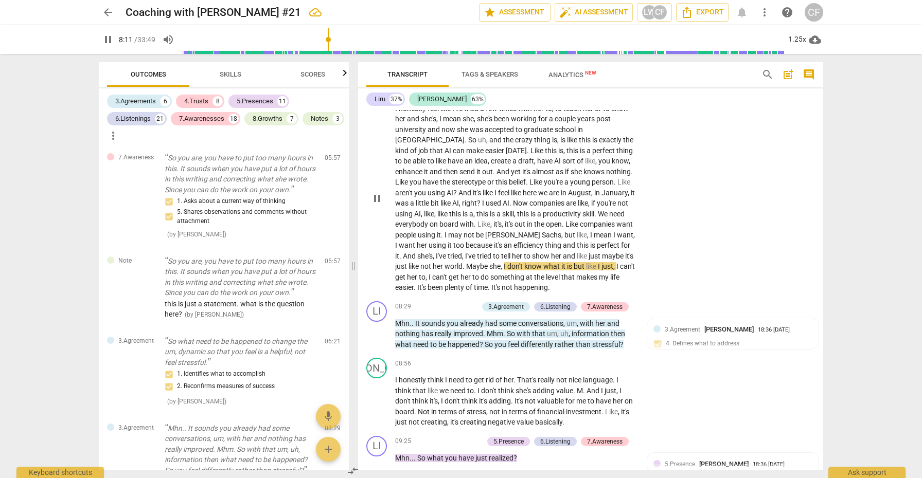
scroll to position [1461, 0]
click at [424, 301] on div "+" at bounding box center [422, 306] width 10 height 10
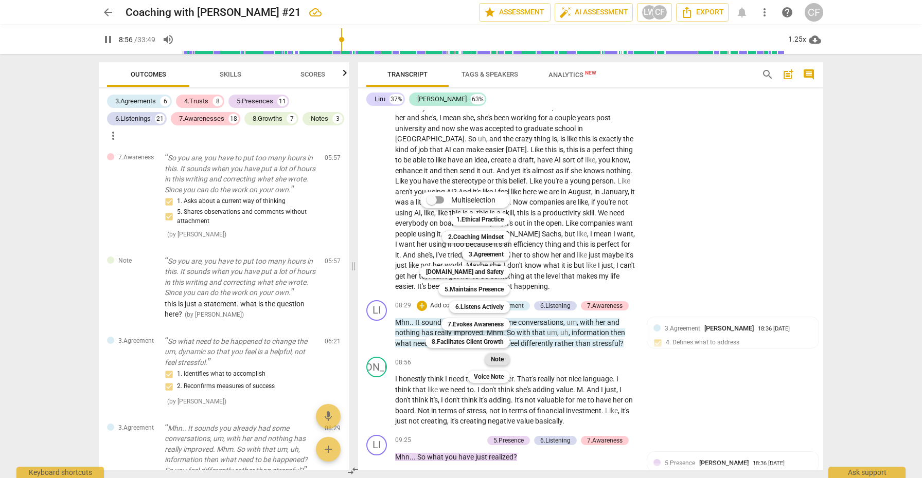
click at [502, 356] on b "Note" at bounding box center [497, 359] width 13 height 12
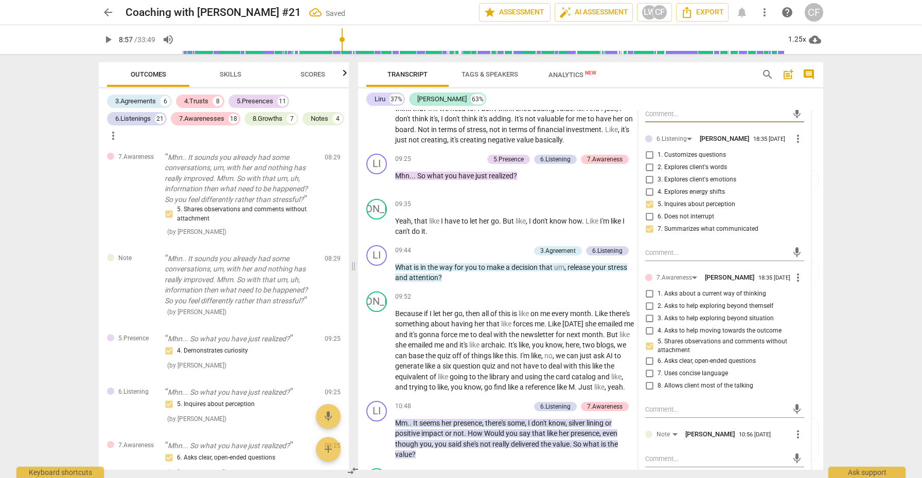
scroll to position [1780, 0]
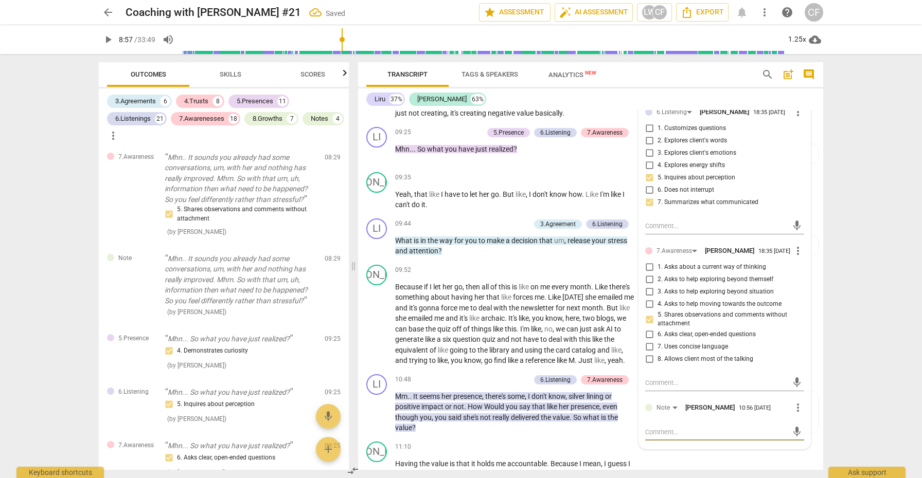
click at [674, 427] on textarea at bounding box center [716, 432] width 142 height 10
click at [791, 436] on span "send" at bounding box center [796, 441] width 11 height 11
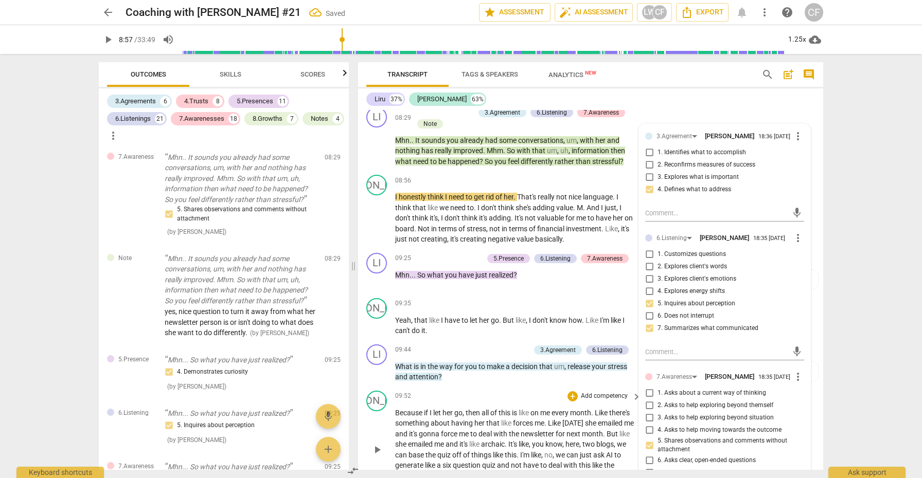
scroll to position [1644, 0]
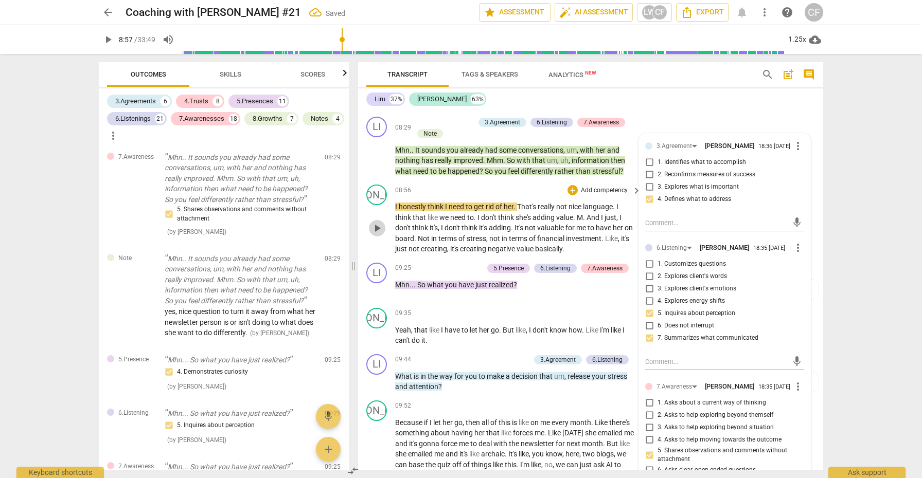
click at [378, 222] on span "play_arrow" at bounding box center [377, 228] width 12 height 12
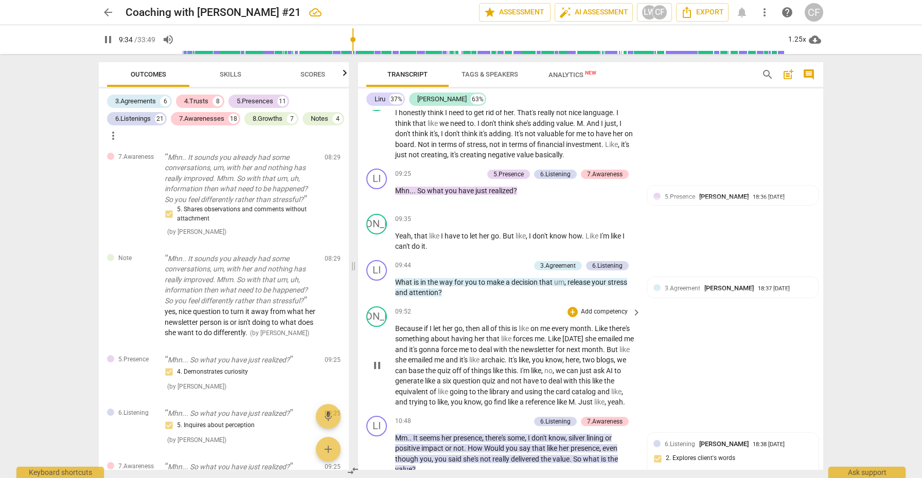
scroll to position [1743, 0]
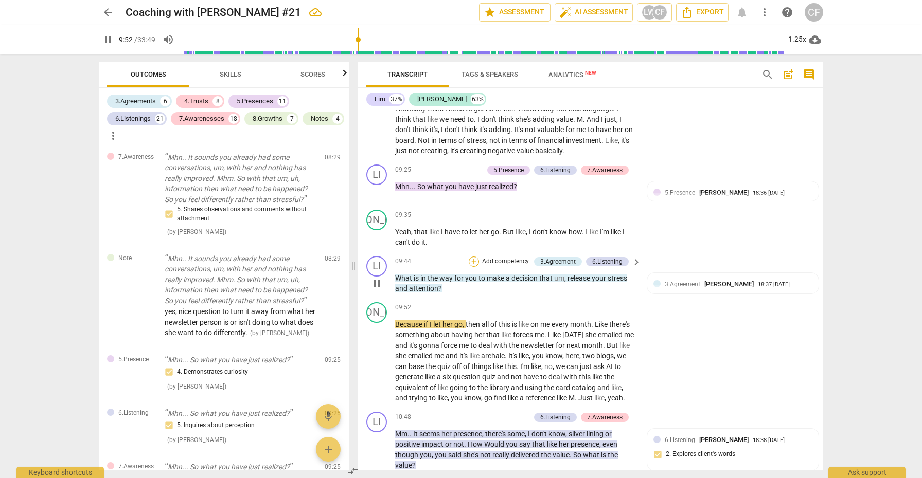
click at [476, 257] on div "+" at bounding box center [474, 262] width 10 height 10
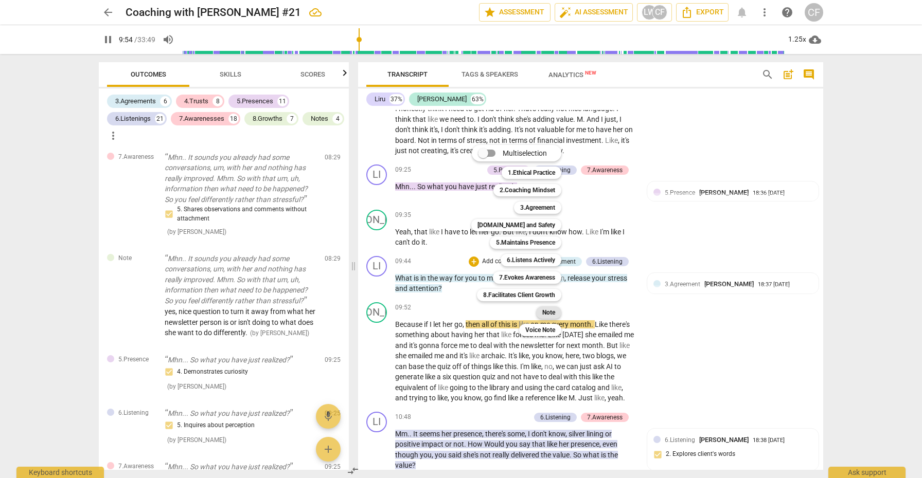
click at [551, 312] on b "Note" at bounding box center [548, 313] width 13 height 12
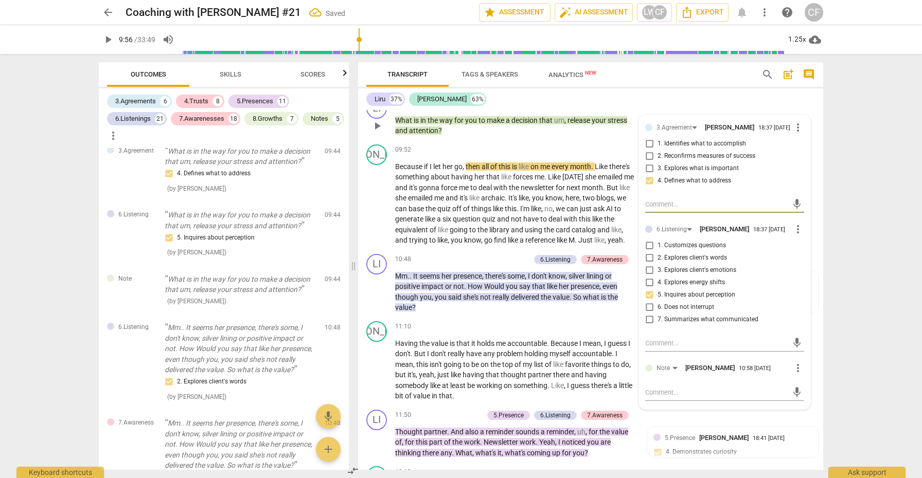
scroll to position [1911, 0]
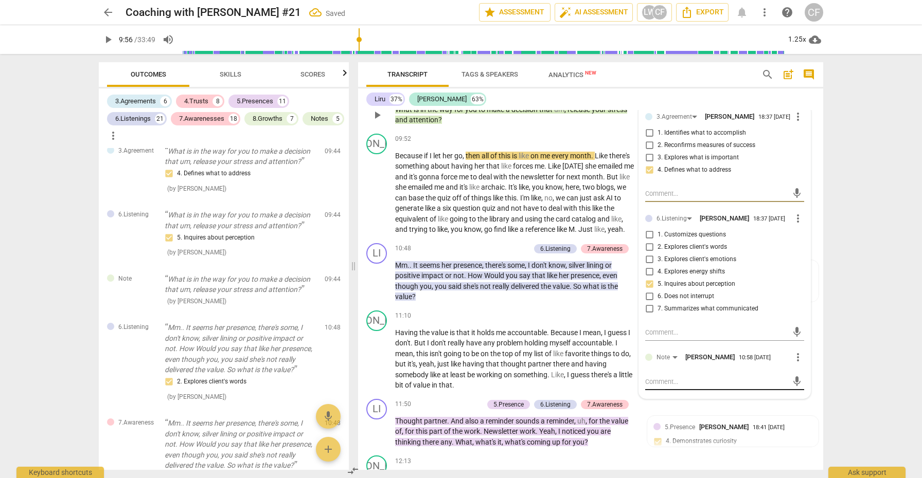
click at [671, 377] on textarea at bounding box center [716, 382] width 142 height 10
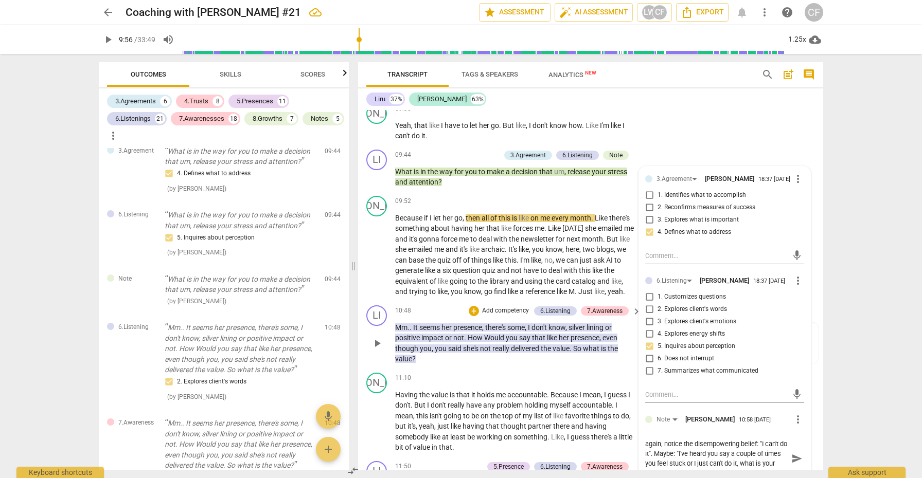
scroll to position [9, 0]
click at [792, 458] on span "send" at bounding box center [796, 463] width 11 height 11
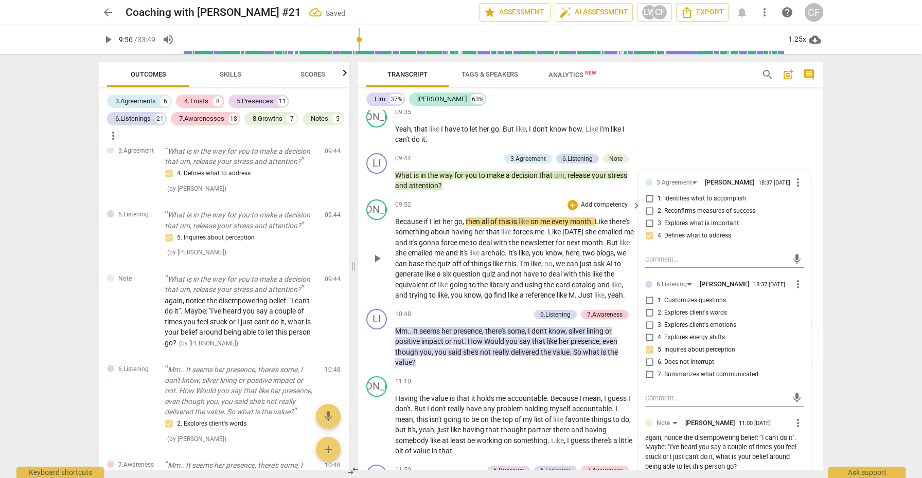
scroll to position [1843, 0]
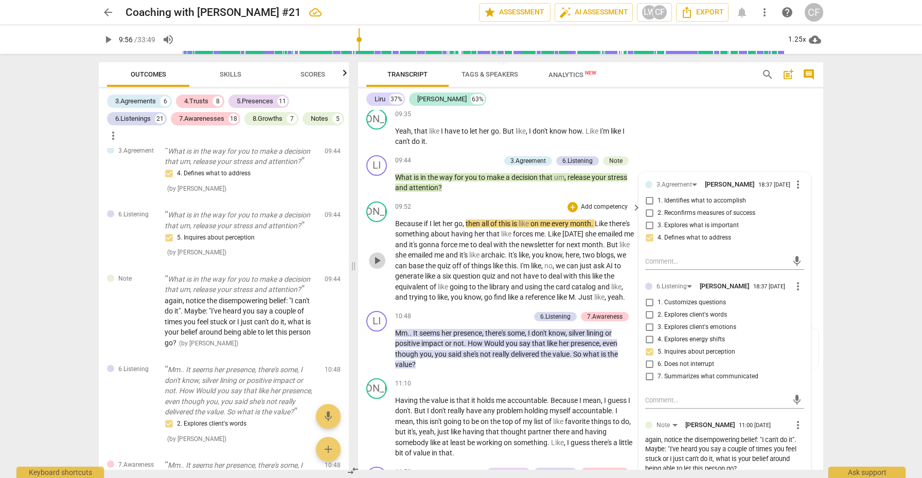
click at [378, 255] on span "play_arrow" at bounding box center [377, 261] width 12 height 12
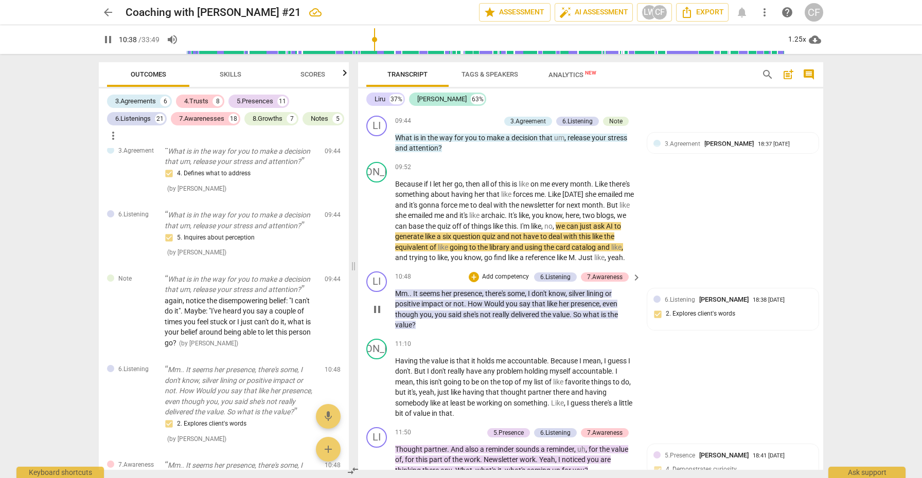
scroll to position [1885, 0]
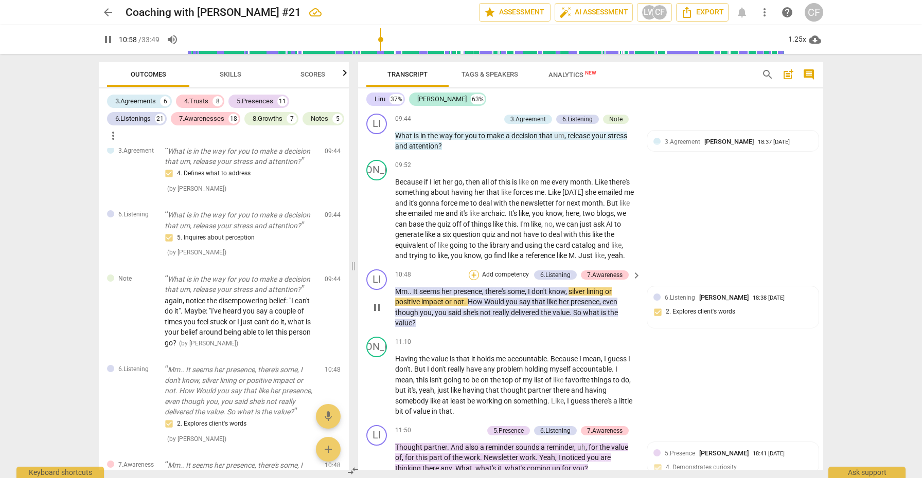
click at [473, 270] on div "+" at bounding box center [474, 275] width 10 height 10
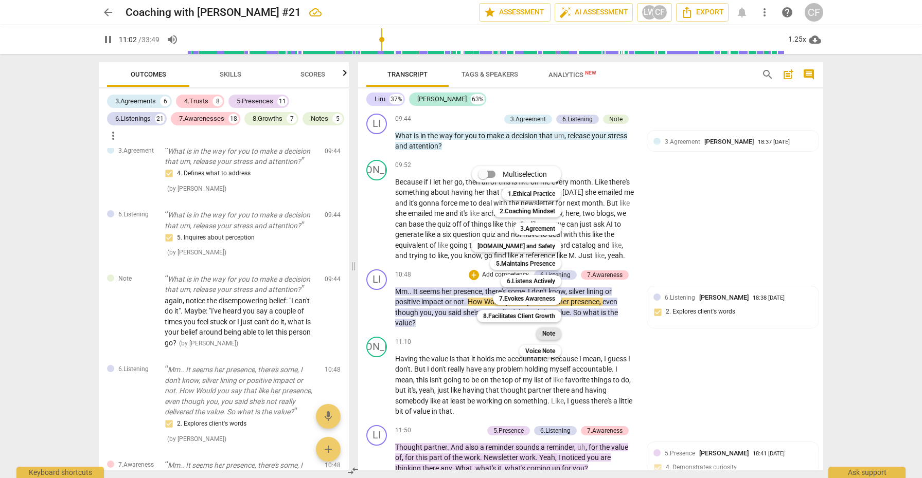
click at [552, 333] on b "Note" at bounding box center [548, 334] width 13 height 12
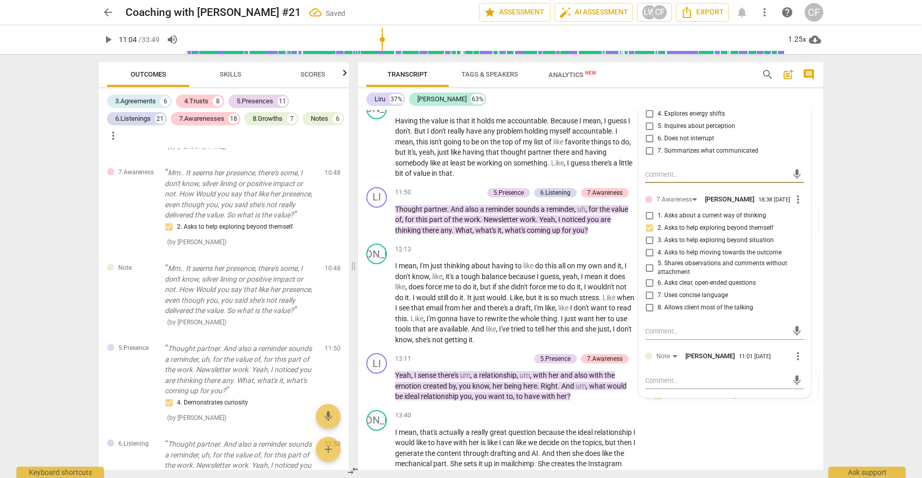
scroll to position [2143, 0]
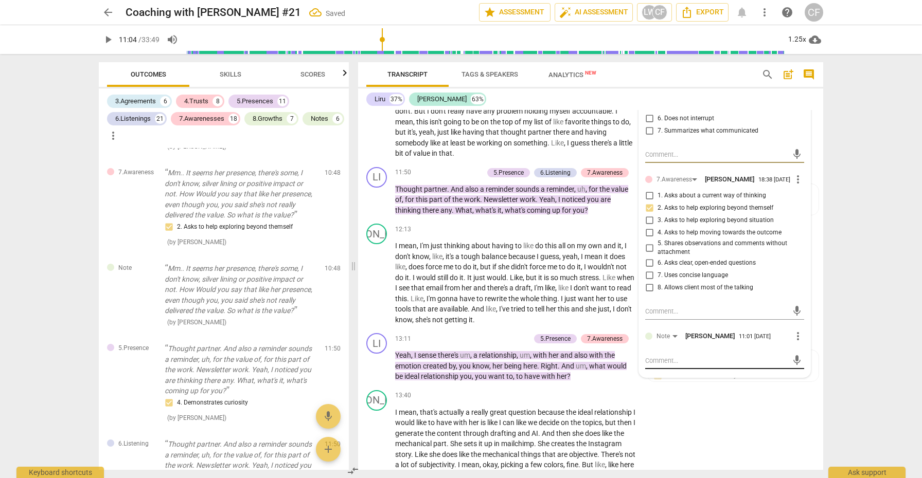
click at [683, 356] on textarea at bounding box center [716, 361] width 142 height 10
click at [791, 370] on span "send" at bounding box center [796, 375] width 11 height 11
